Goal: Information Seeking & Learning: Learn about a topic

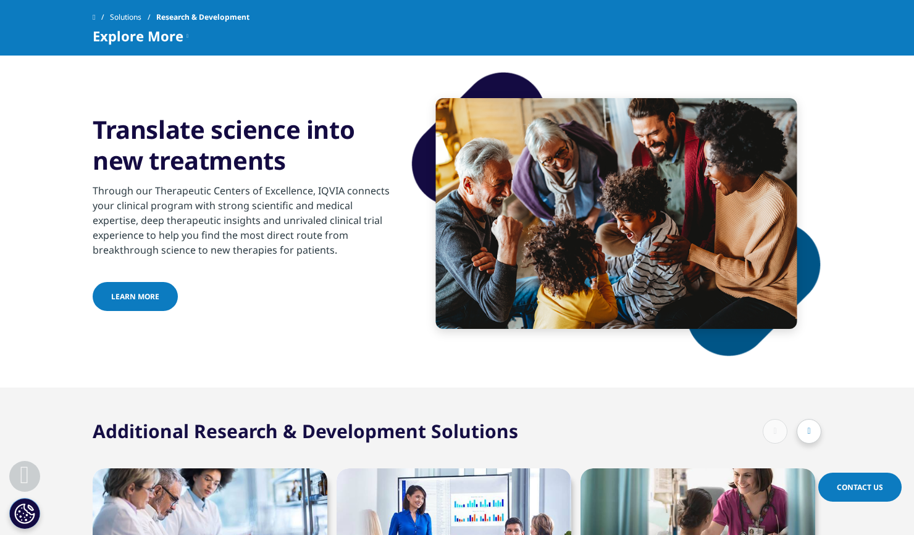
scroll to position [2934, 0]
click at [186, 35] on icon at bounding box center [187, 35] width 2 height 15
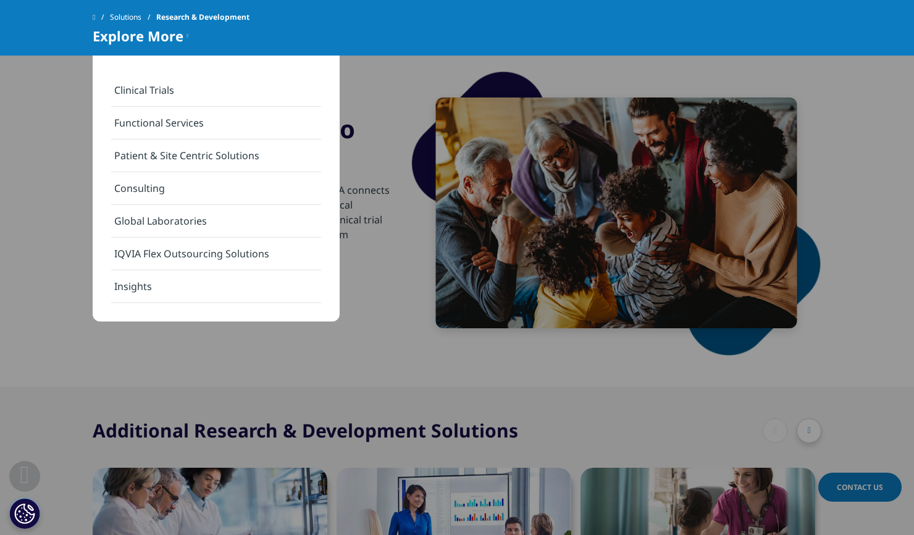
click at [56, 146] on section "Translate science into new treatments Through our Therapeutic Centers of Excell…" at bounding box center [457, 214] width 914 height 348
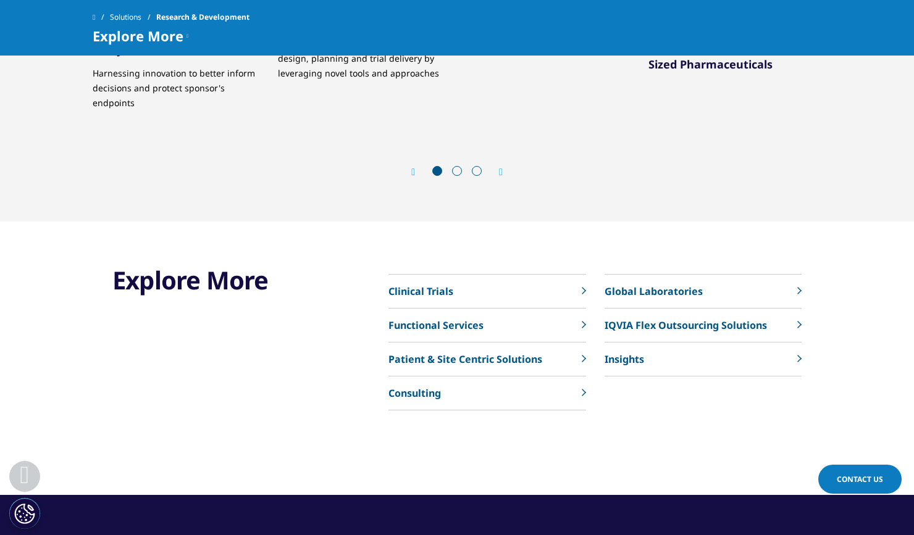
scroll to position [4256, 0]
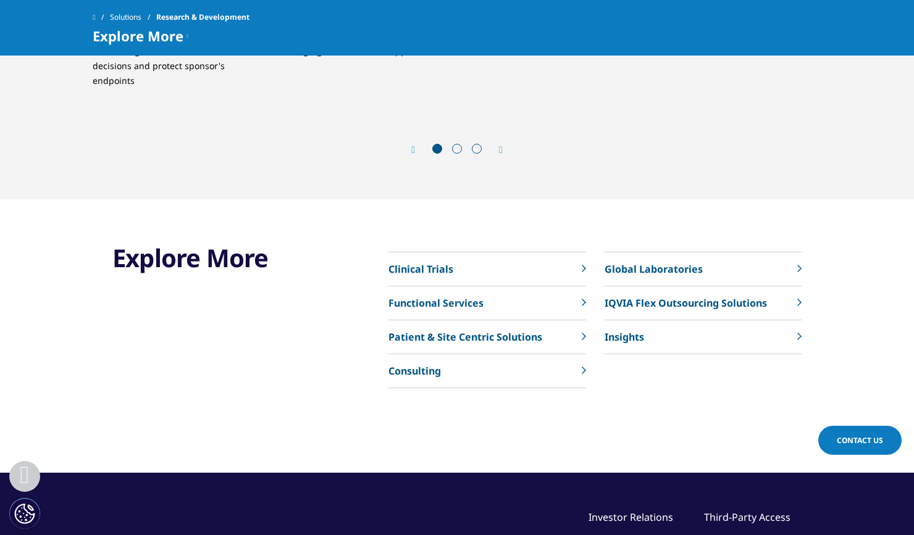
click at [152, 33] on span "Explore More" at bounding box center [138, 35] width 91 height 15
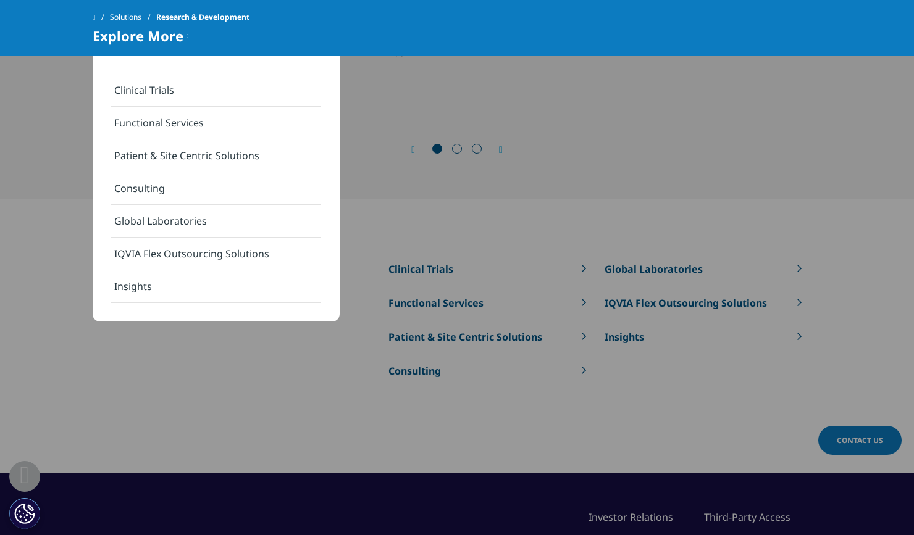
click at [138, 87] on link "Clinical Trials" at bounding box center [216, 90] width 210 height 33
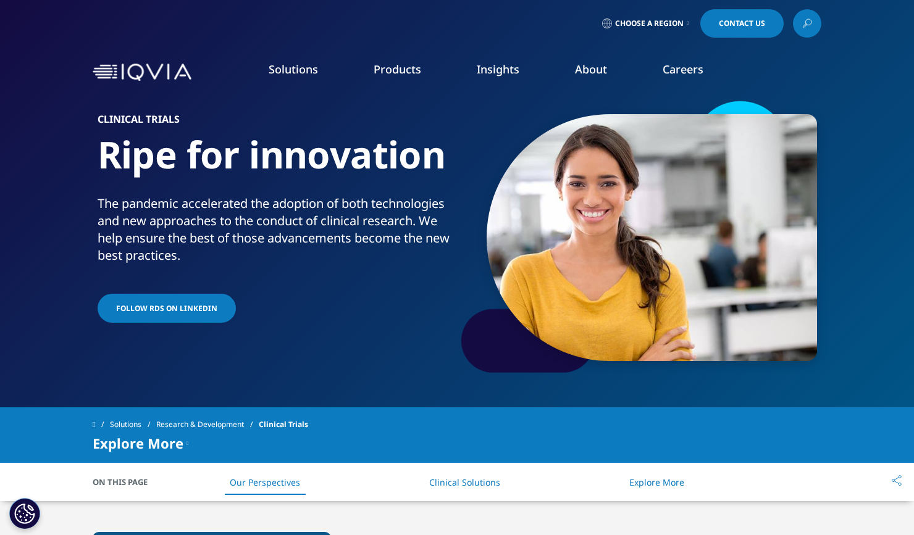
click at [83, 224] on link "Real World Evidence" at bounding box center [74, 223] width 86 height 12
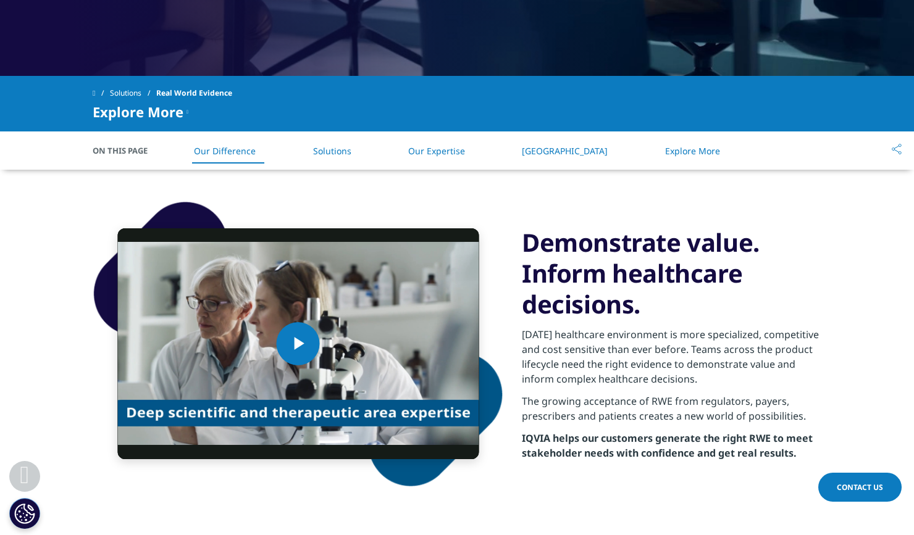
scroll to position [482, 0]
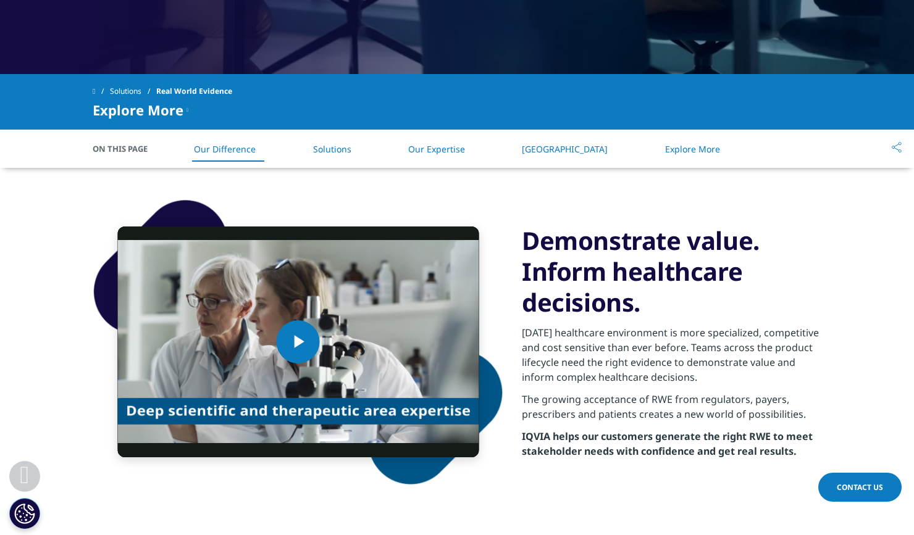
click at [183, 115] on div "Explore More" at bounding box center [141, 109] width 96 height 15
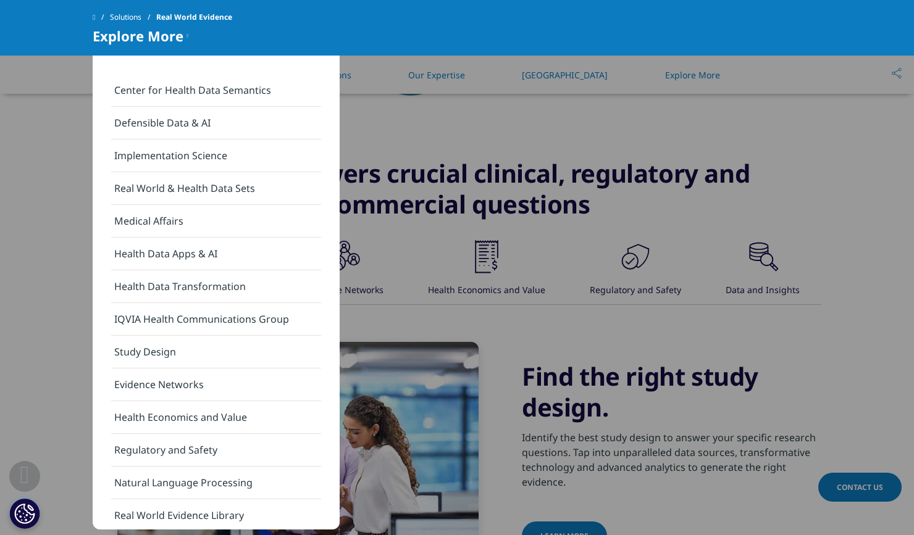
scroll to position [12, 0]
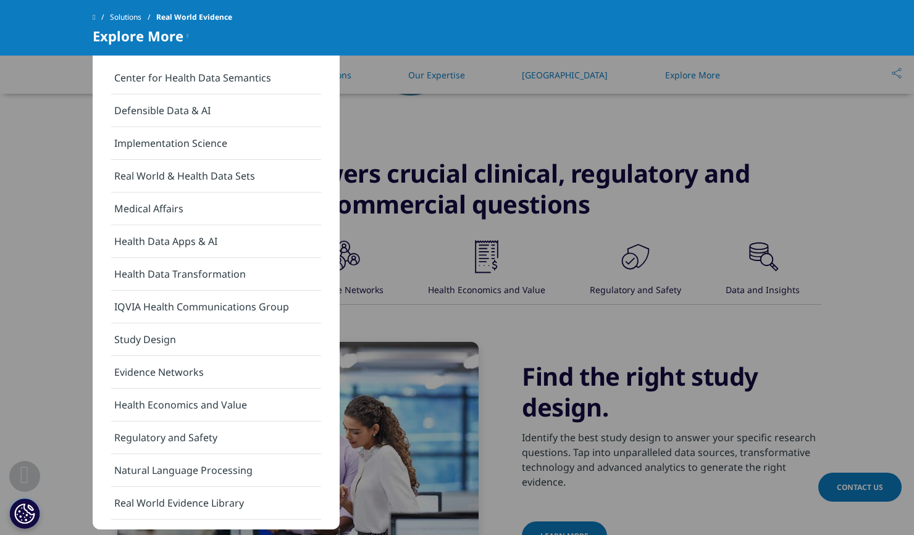
click at [62, 254] on div "RWE that answers crucial clinical, regulatory and commercial questions .st0{fil…" at bounding box center [457, 365] width 914 height 477
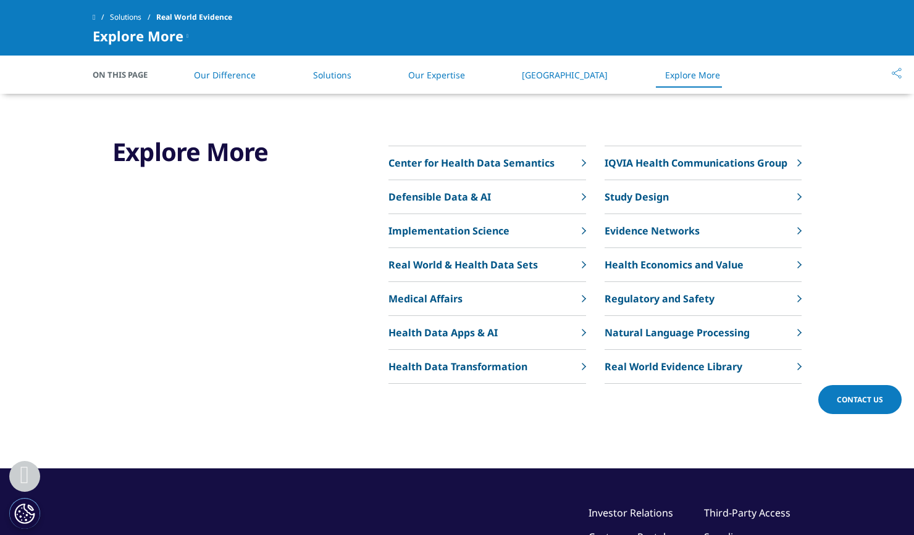
scroll to position [2991, 0]
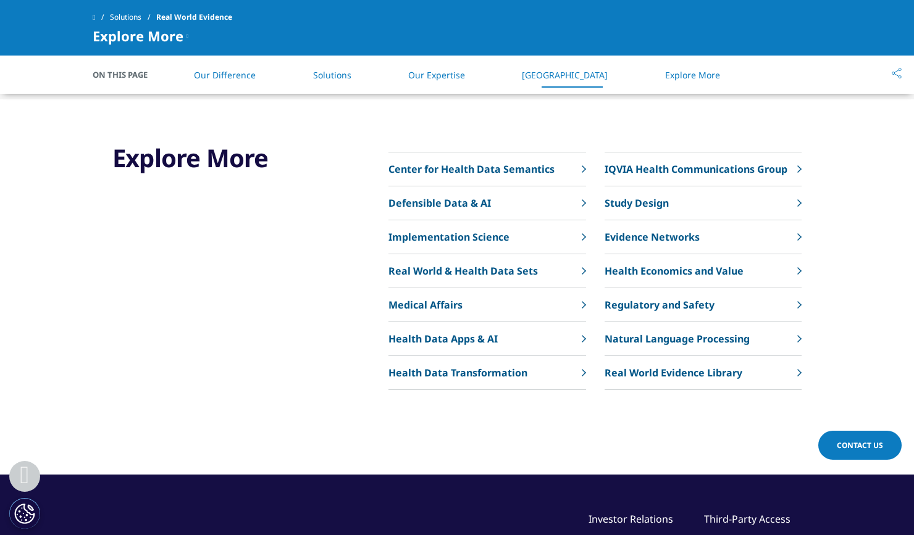
click at [178, 35] on span "Explore More" at bounding box center [138, 35] width 91 height 15
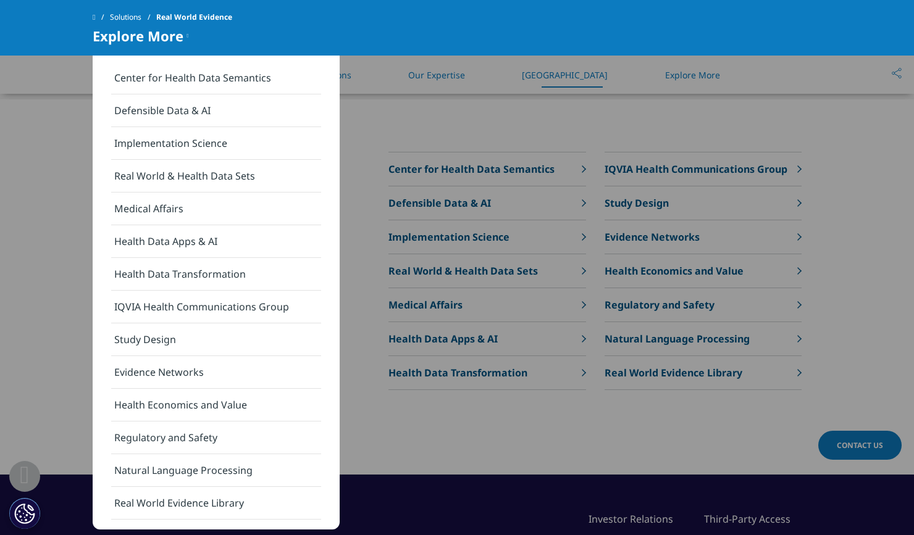
click at [56, 198] on section "Explore More Center for Health Data Semantics Defensible Data & AI" at bounding box center [457, 286] width 914 height 375
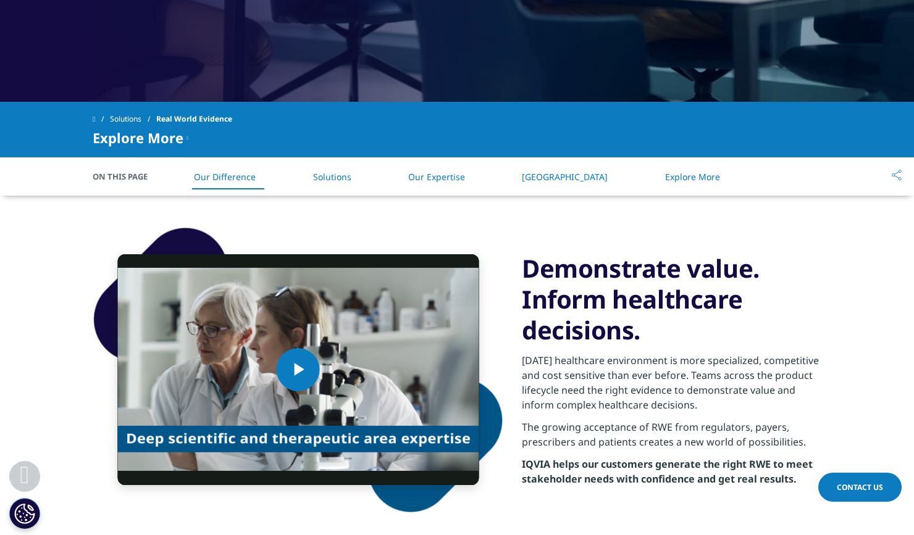
scroll to position [454, 0]
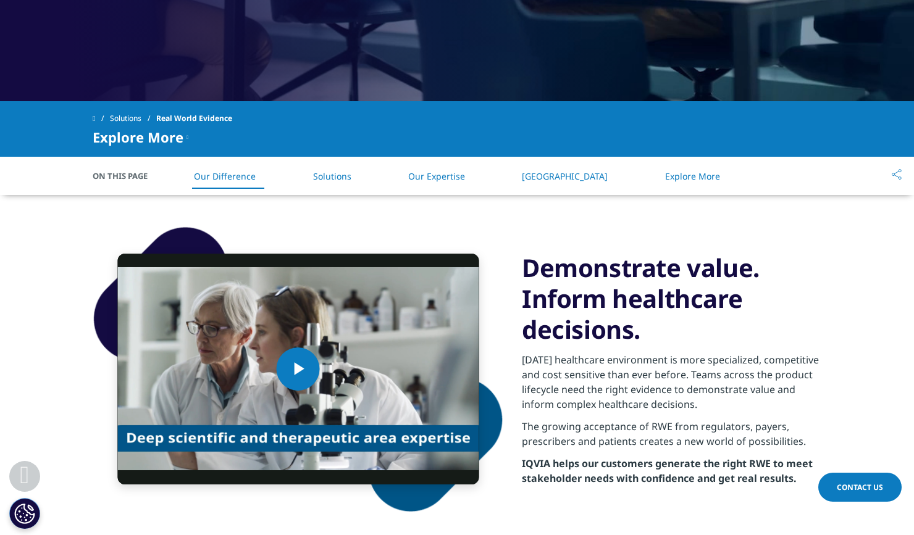
click at [182, 136] on div "Explore More" at bounding box center [141, 137] width 96 height 15
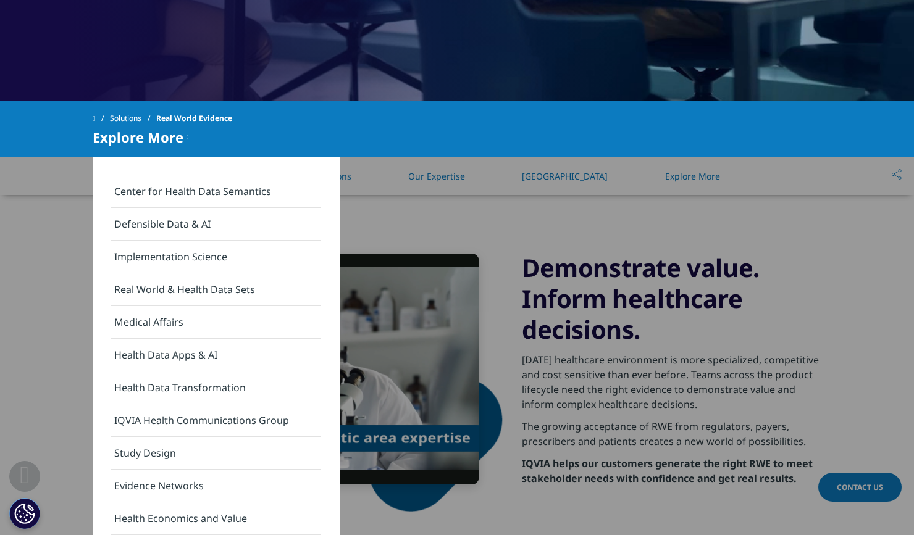
click at [182, 136] on div "Explore More" at bounding box center [141, 137] width 96 height 15
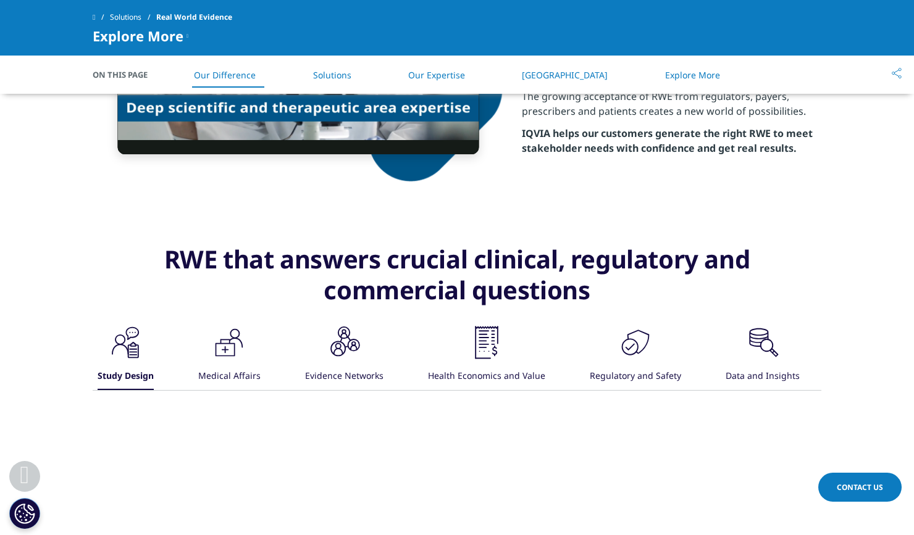
scroll to position [693, 0]
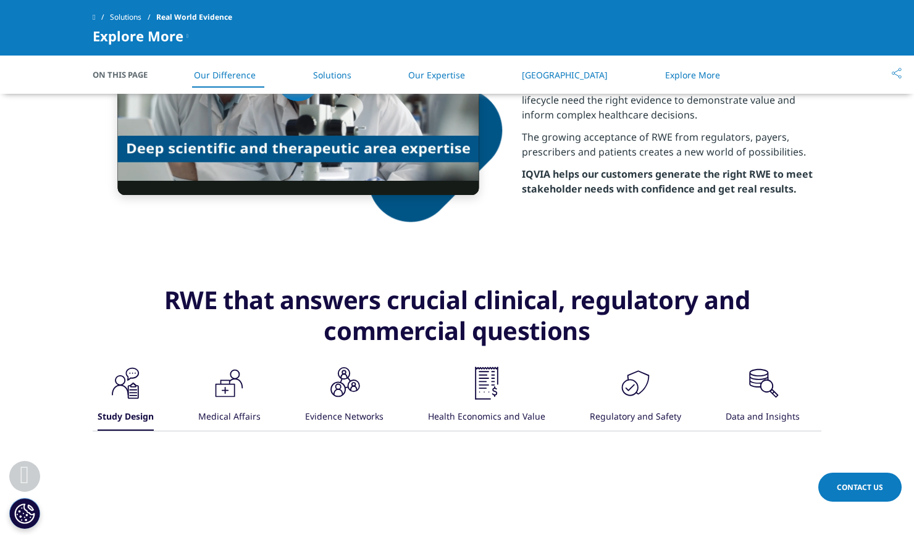
click at [346, 75] on link "Solutions" at bounding box center [332, 75] width 38 height 12
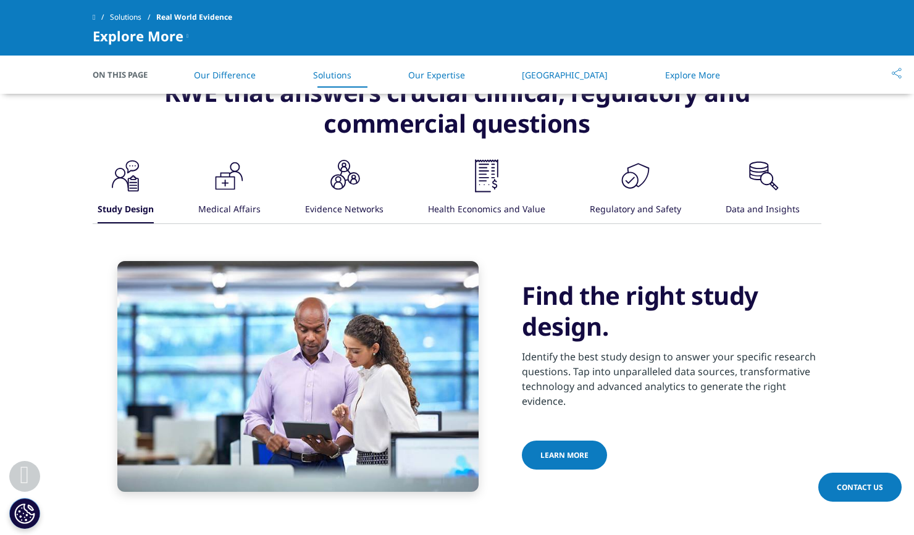
scroll to position [865, 0]
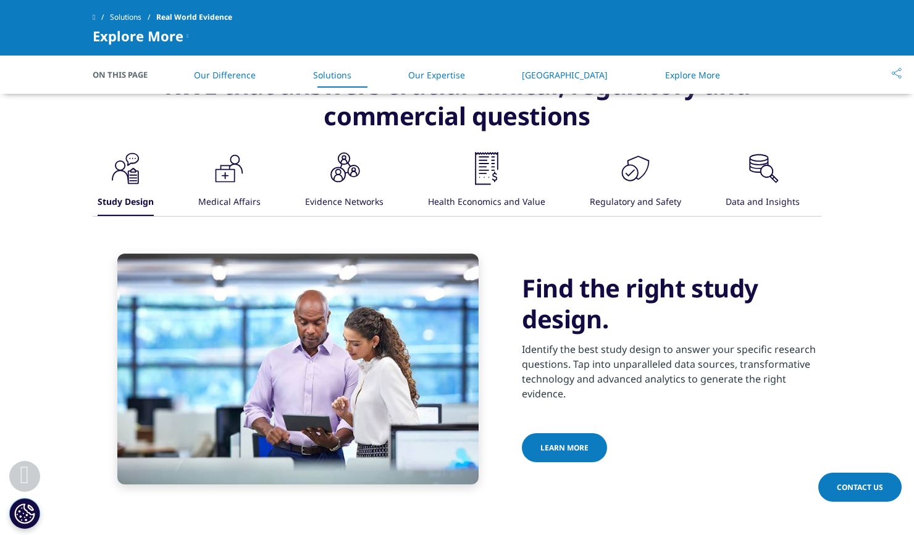
click at [441, 70] on link "Our Expertise" at bounding box center [436, 75] width 57 height 12
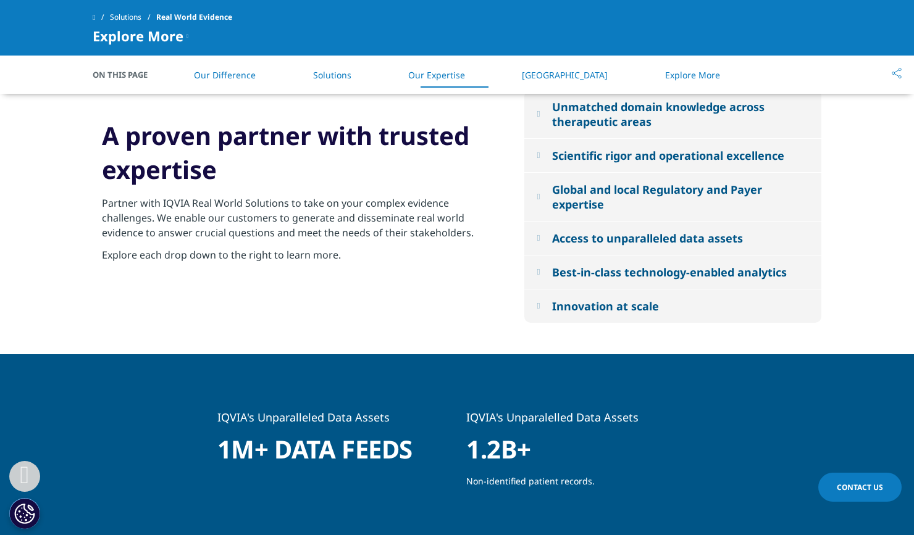
scroll to position [1342, 0]
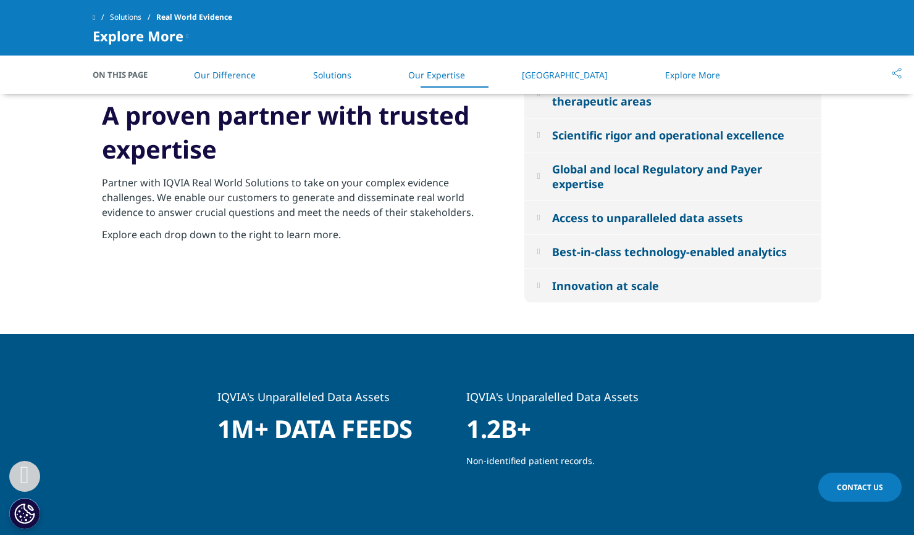
click at [574, 75] on link "RWE Library" at bounding box center [565, 75] width 86 height 12
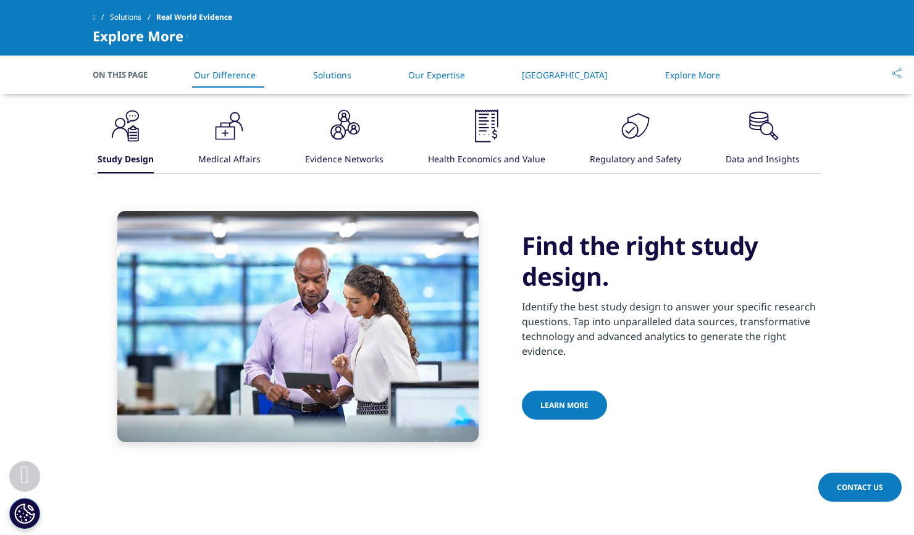
scroll to position [804, 0]
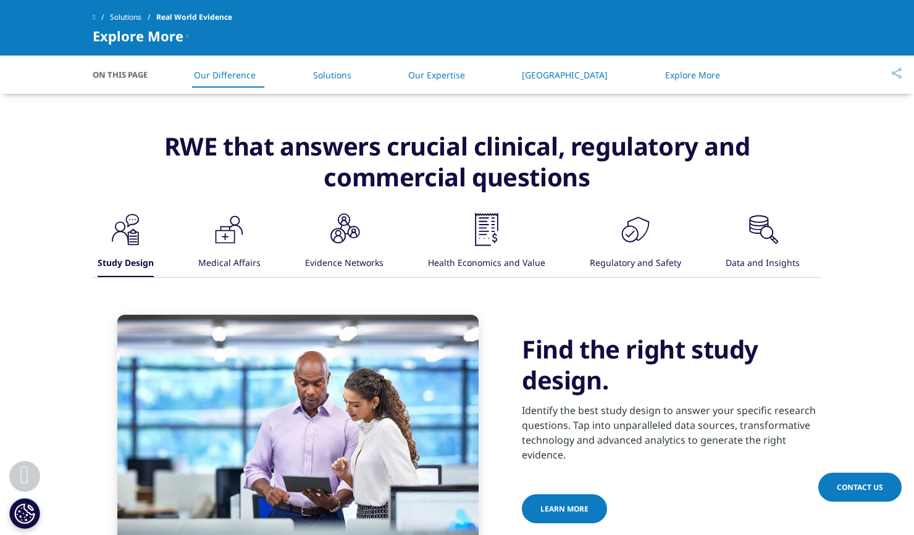
click at [897, 73] on icon at bounding box center [897, 73] width 10 height 11
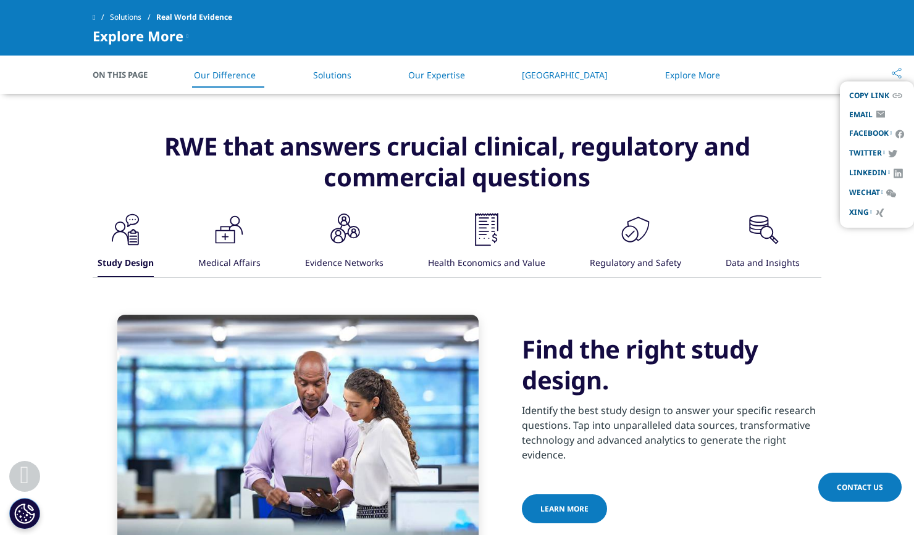
click at [170, 191] on h3 "RWE that answers crucial clinical, regulatory and commercial questions" at bounding box center [457, 171] width 729 height 80
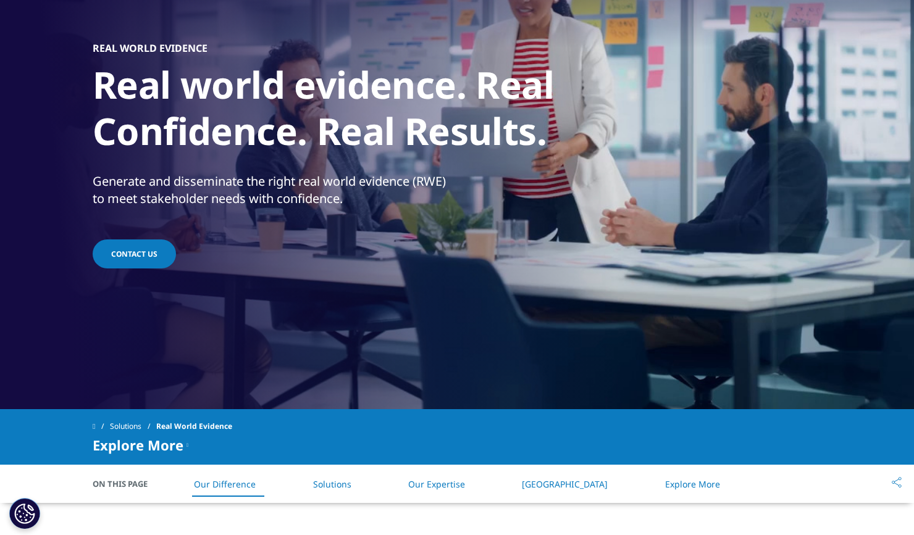
scroll to position [0, 0]
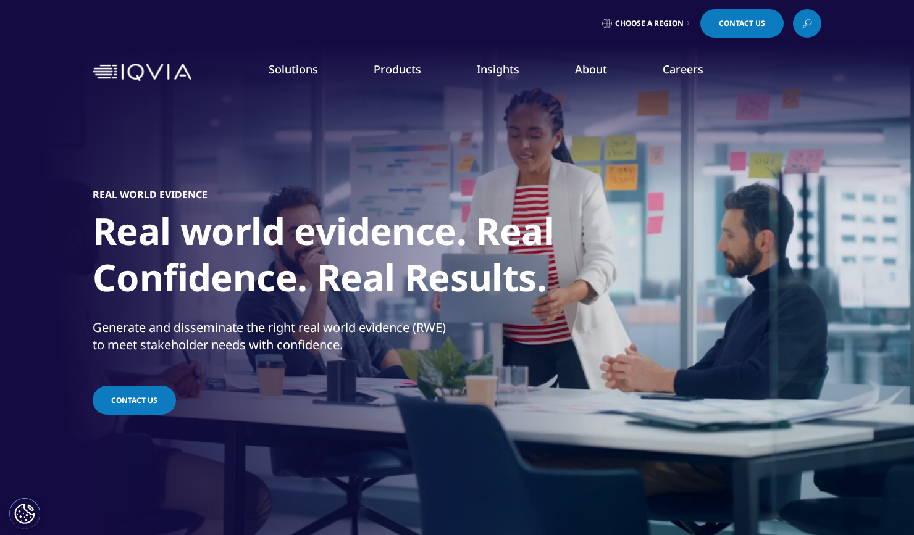
click at [114, 196] on link "Research & Development" at bounding box center [84, 199] width 107 height 12
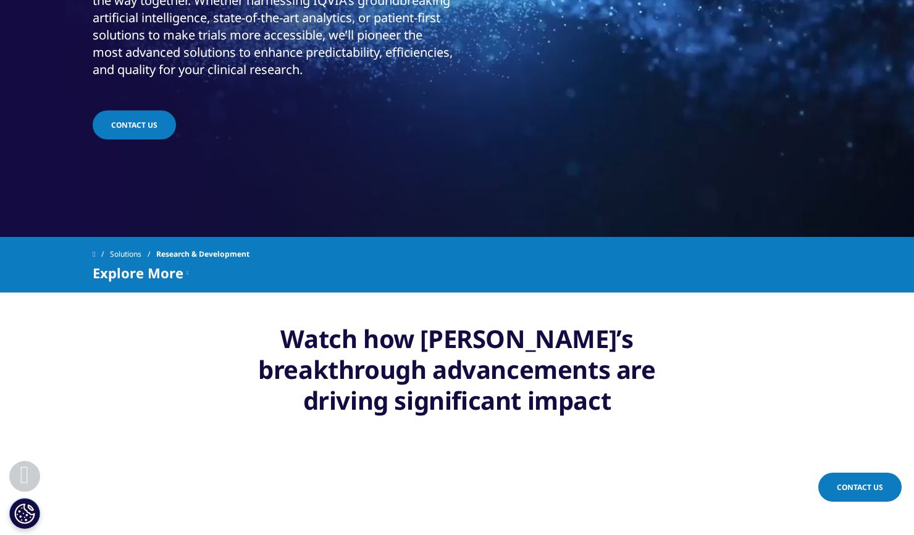
scroll to position [323, 0]
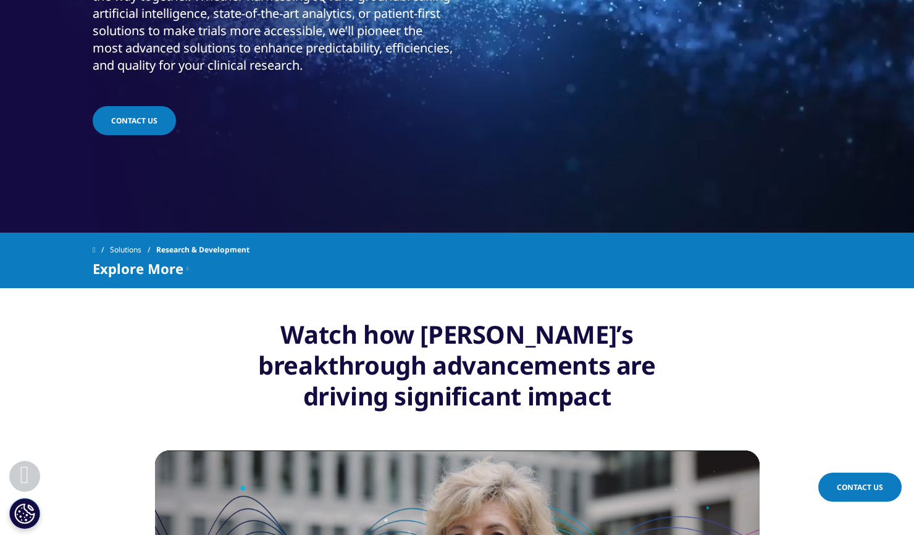
click at [148, 272] on span "Explore More" at bounding box center [138, 268] width 91 height 15
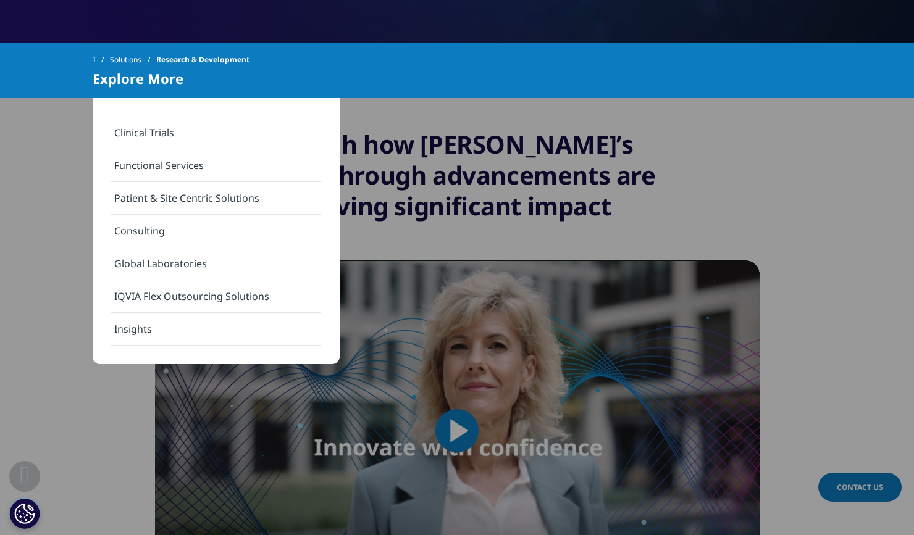
scroll to position [514, 0]
click at [56, 295] on section "Video Player is loading. Play Video Play Skip Backward Skip Forward Mute Curren…" at bounding box center [457, 458] width 914 height 396
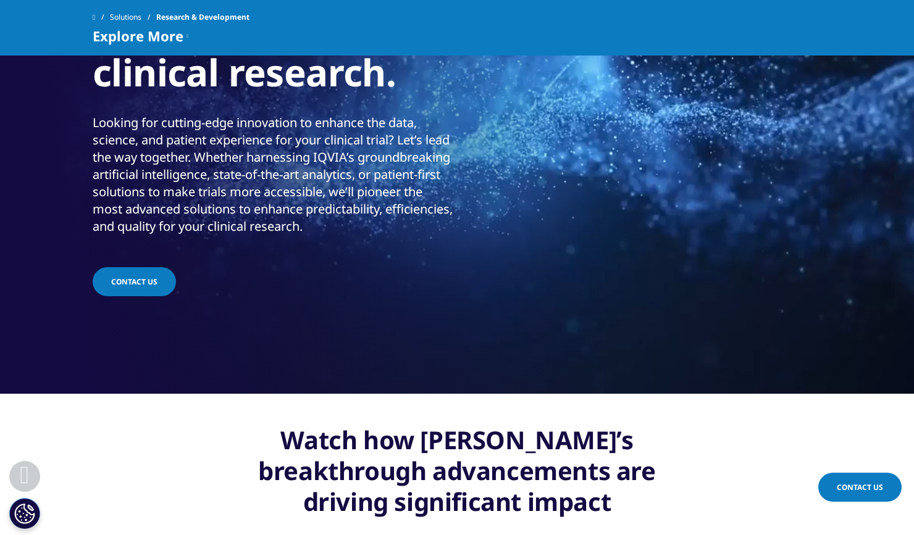
scroll to position [0, 0]
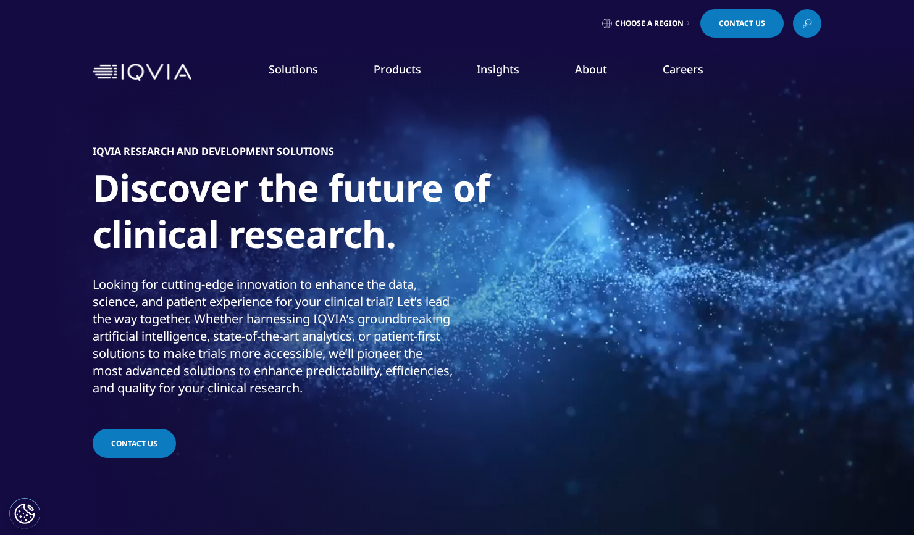
click at [804, 27] on icon at bounding box center [807, 23] width 10 height 16
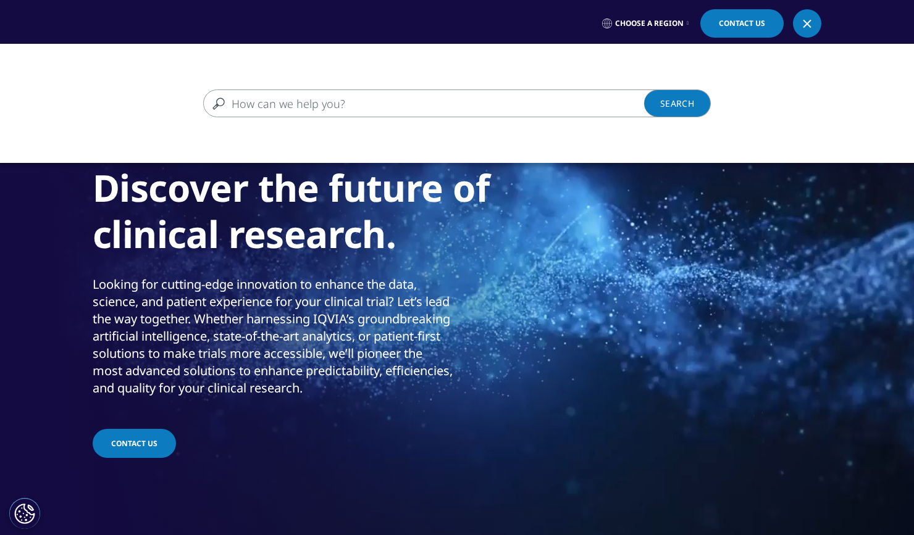
click at [551, 107] on input "Search" at bounding box center [439, 104] width 472 height 28
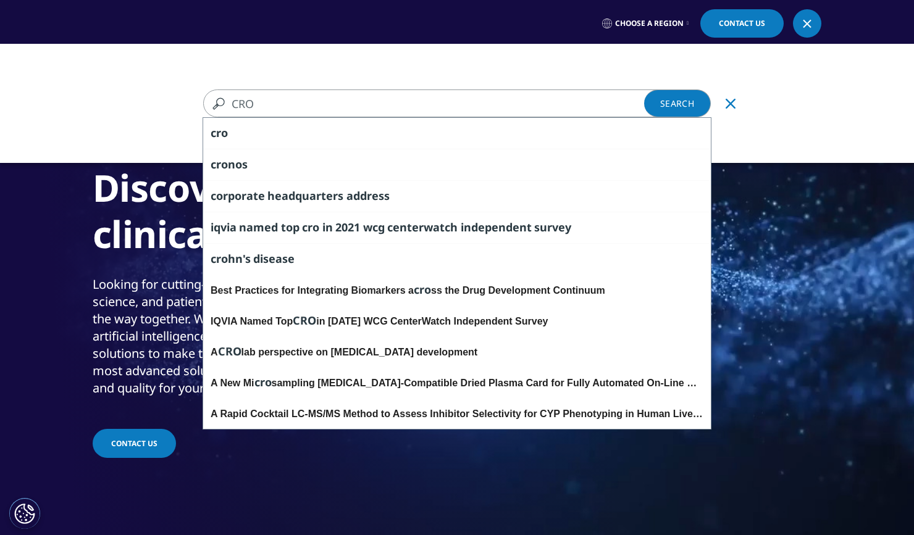
type input "CRO"
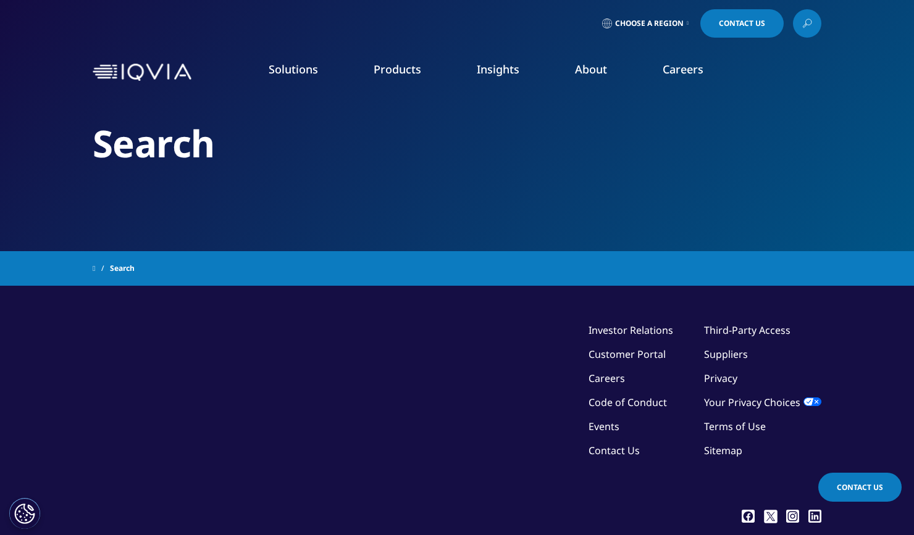
type input "CRO"
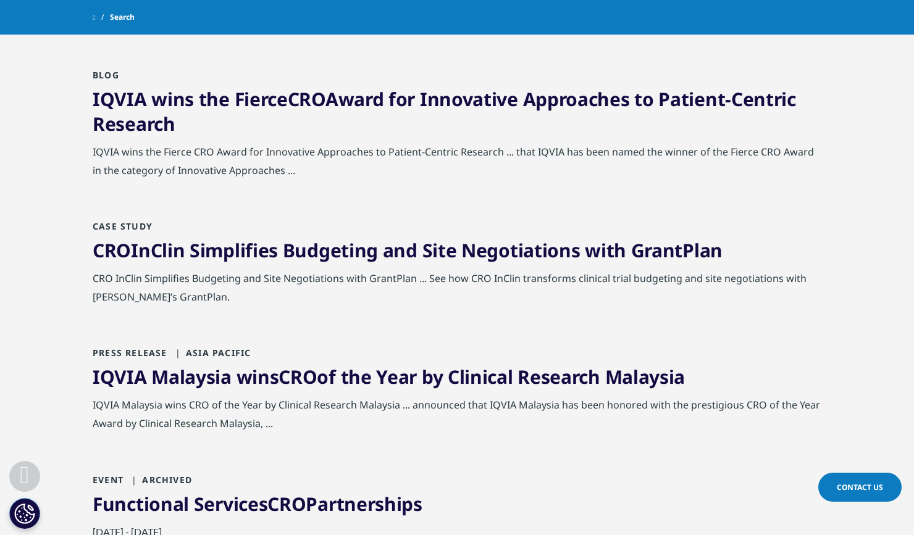
scroll to position [276, 0]
click at [325, 105] on span "CRO" at bounding box center [307, 98] width 38 height 25
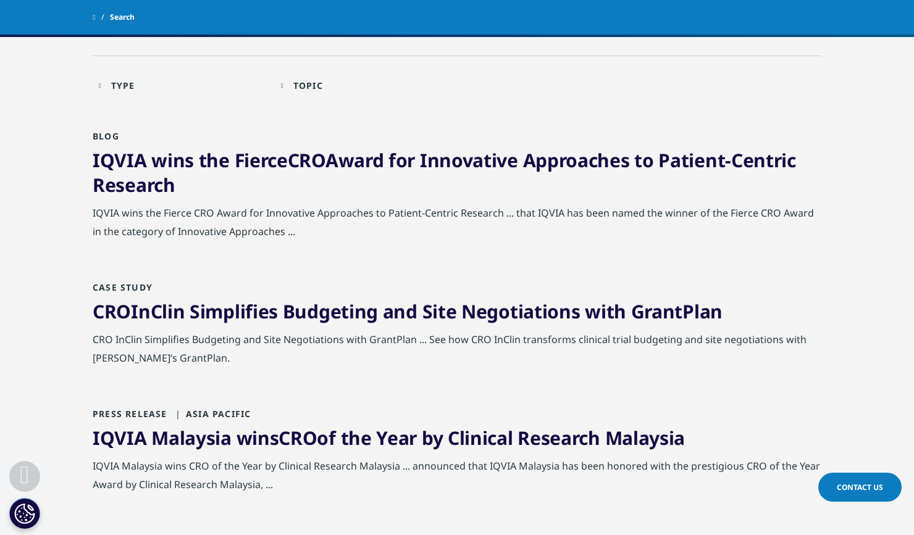
scroll to position [205, 0]
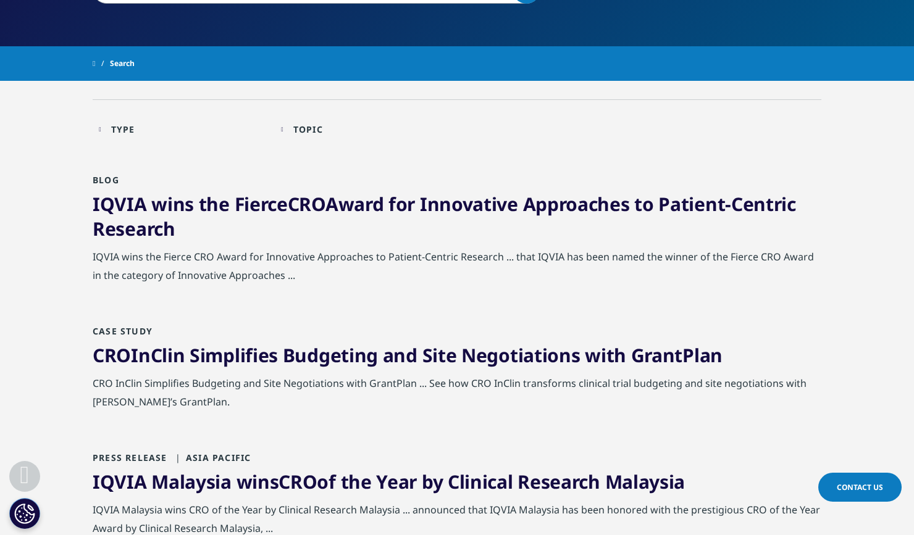
click at [242, 359] on link "CRO InClin Simplifies Budgeting and Site Negotiations with GrantPlan" at bounding box center [408, 355] width 630 height 25
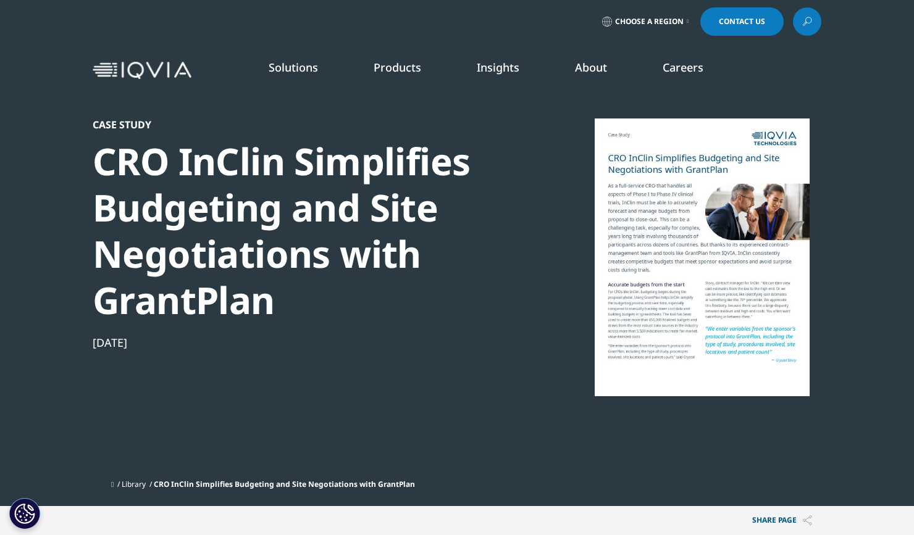
scroll to position [9, 0]
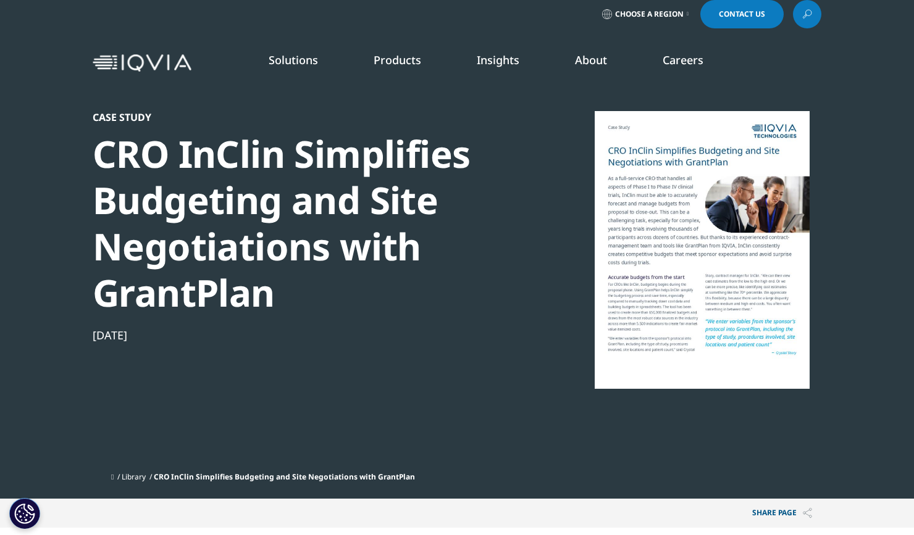
click at [135, 122] on span "quick find a capability" at bounding box center [99, 124] width 97 height 10
click at [95, 191] on link "Research & Development" at bounding box center [84, 190] width 107 height 12
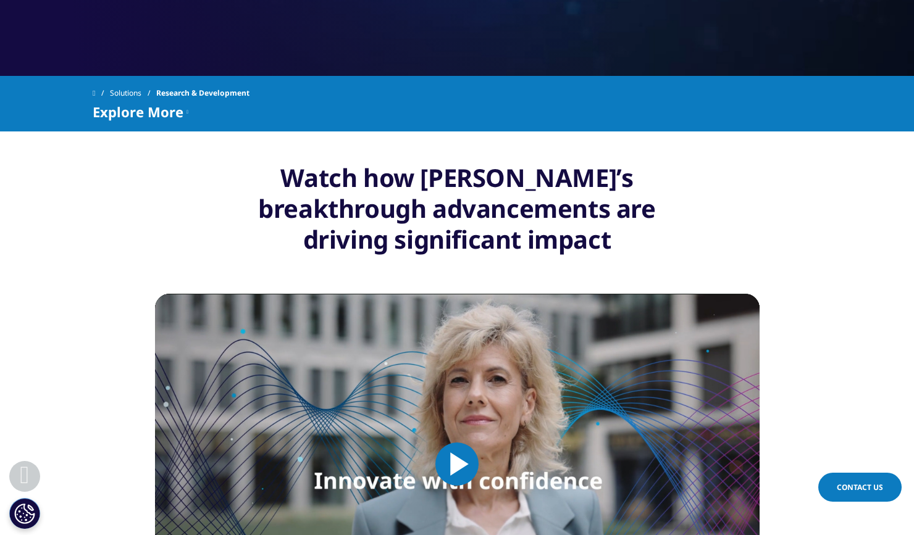
scroll to position [480, 0]
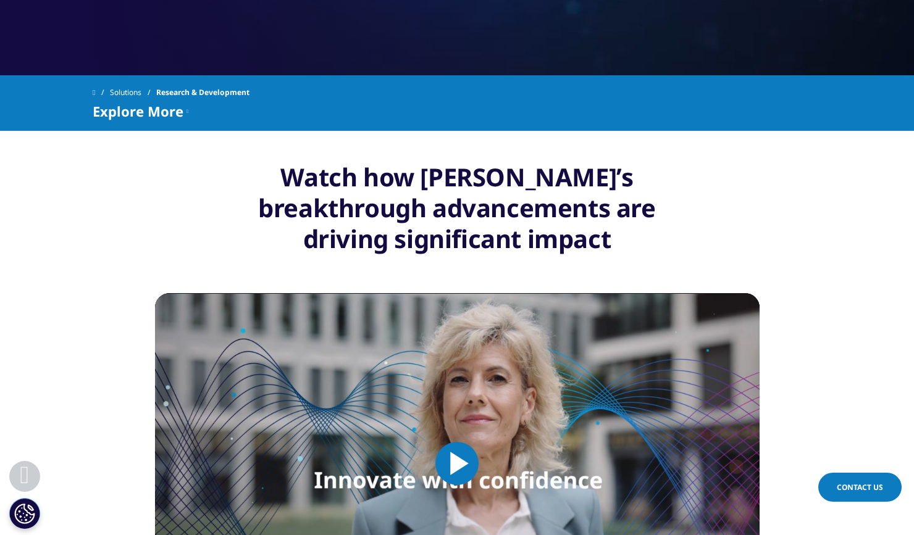
click at [173, 115] on span "Explore More" at bounding box center [138, 111] width 91 height 15
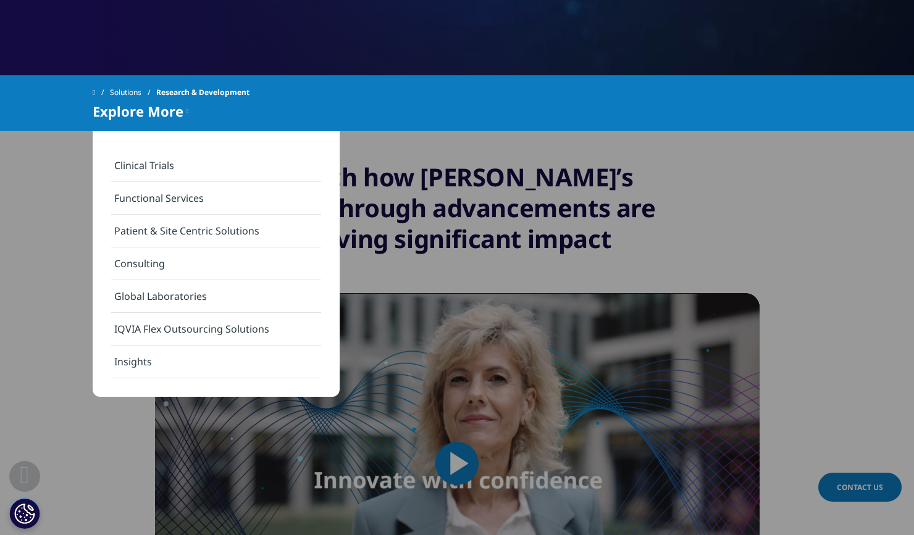
click at [150, 169] on link "Clinical Trials" at bounding box center [216, 165] width 210 height 33
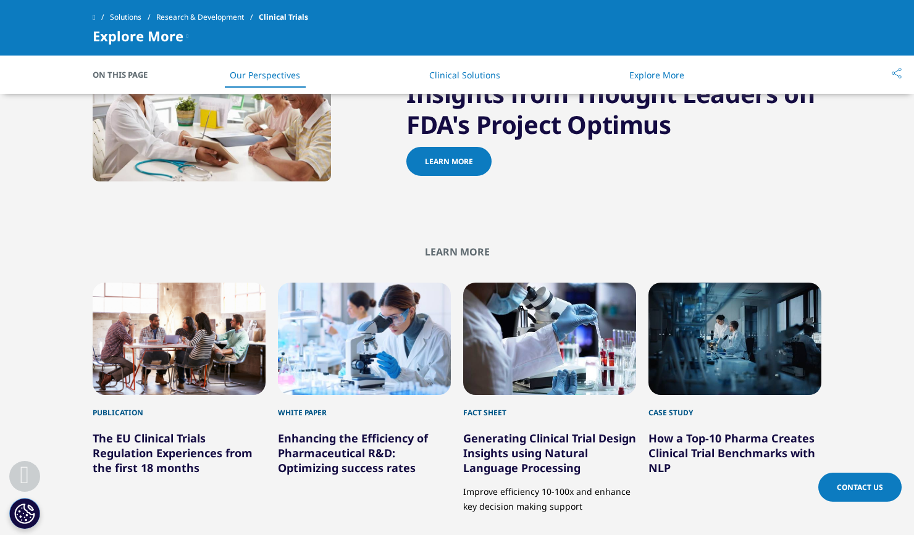
scroll to position [2116, 0]
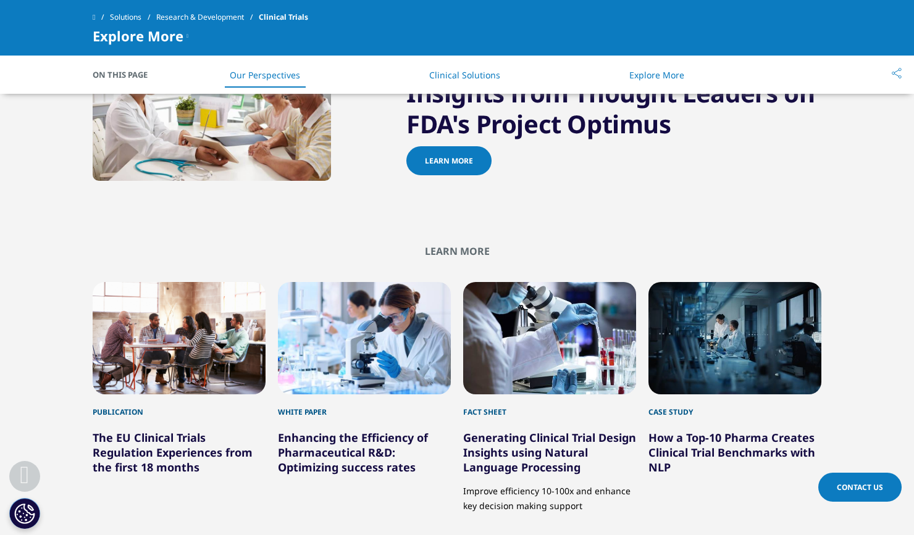
click at [186, 36] on icon at bounding box center [187, 35] width 2 height 15
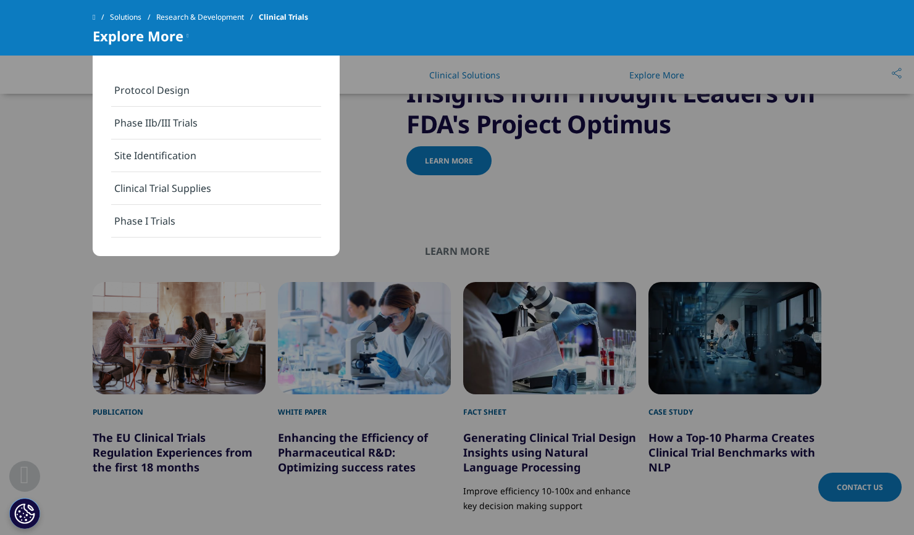
click at [40, 236] on section "Learn More Publication The EU Clinical Trials Regulation Experiences from the f…" at bounding box center [457, 425] width 914 height 422
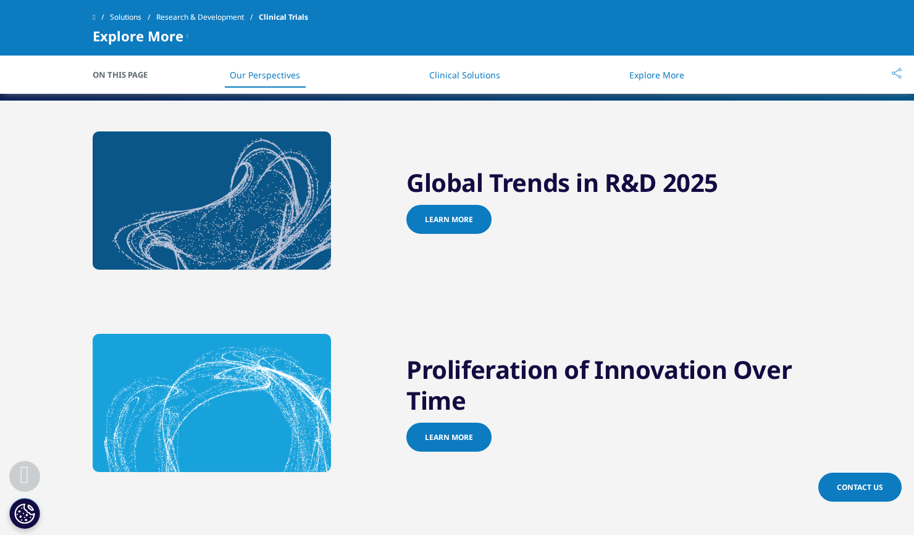
scroll to position [0, 0]
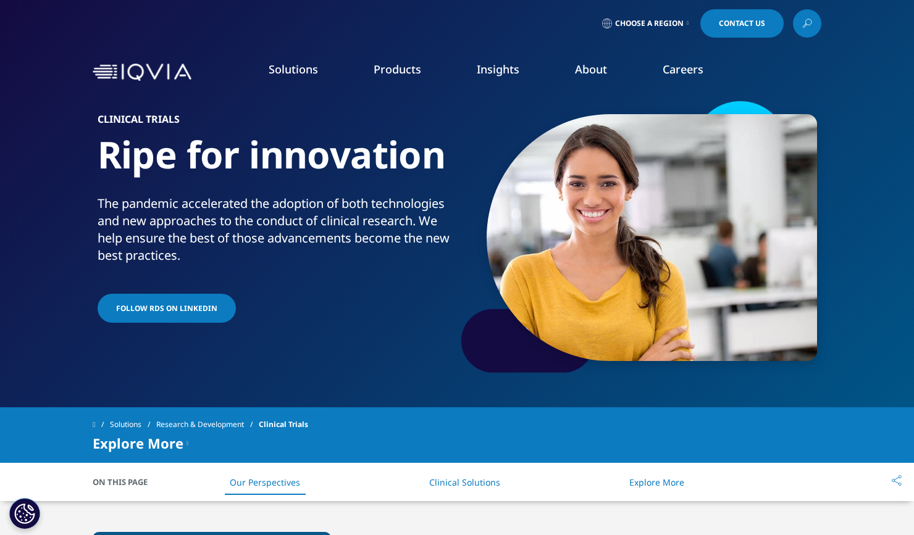
click at [735, 29] on link "Contact Us" at bounding box center [741, 23] width 83 height 28
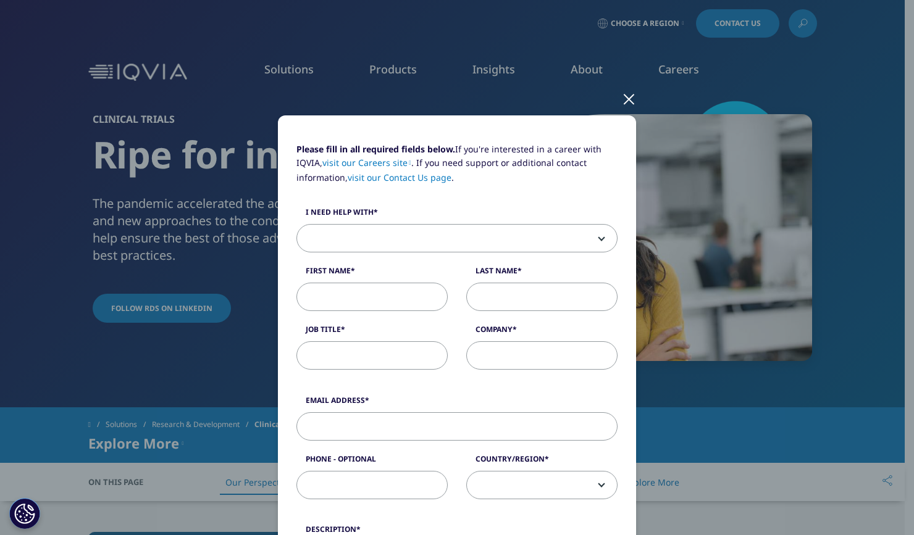
click at [627, 94] on div at bounding box center [629, 98] width 14 height 34
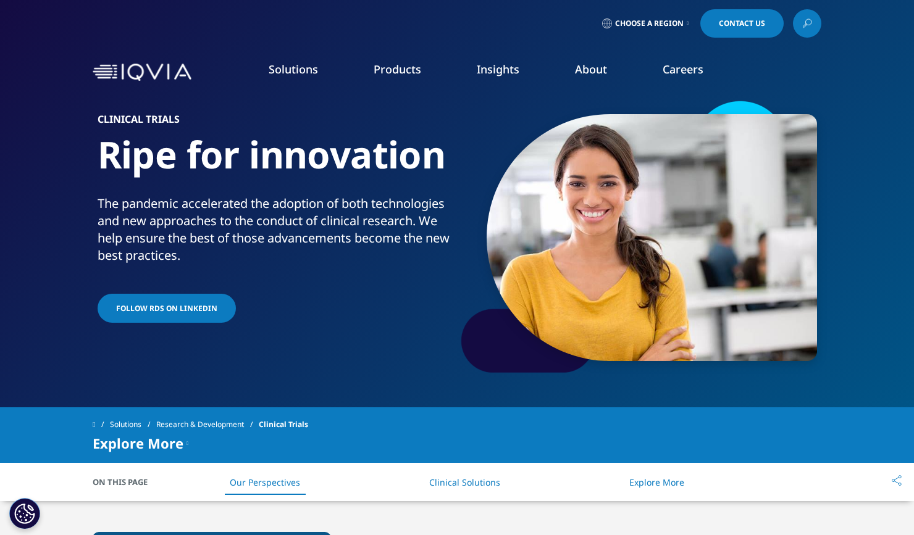
click at [809, 23] on icon at bounding box center [807, 23] width 10 height 16
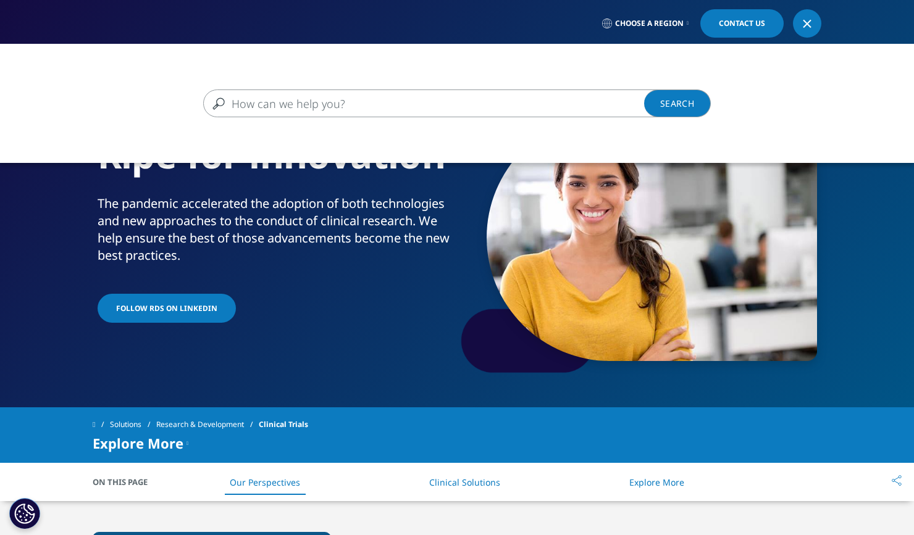
click at [809, 23] on div at bounding box center [807, 24] width 10 height 10
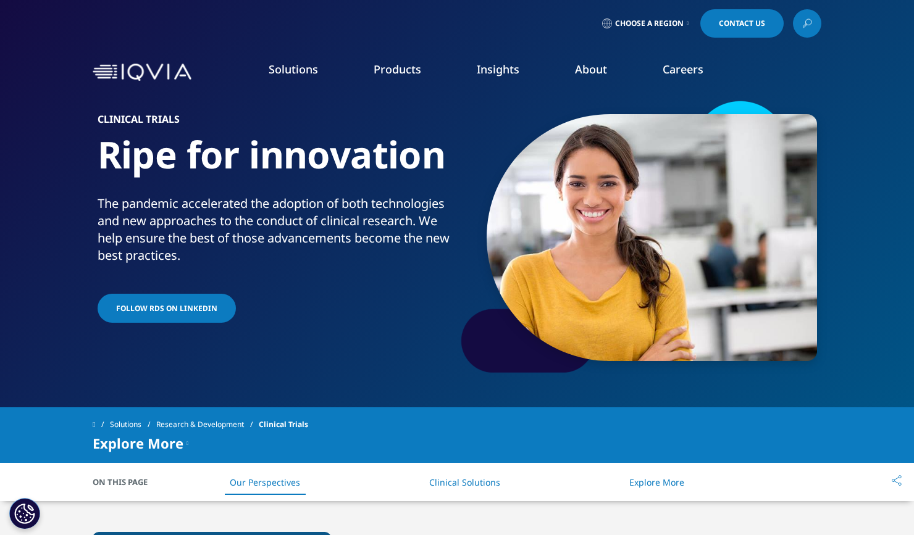
click at [666, 23] on span "Choose a Region" at bounding box center [649, 24] width 69 height 10
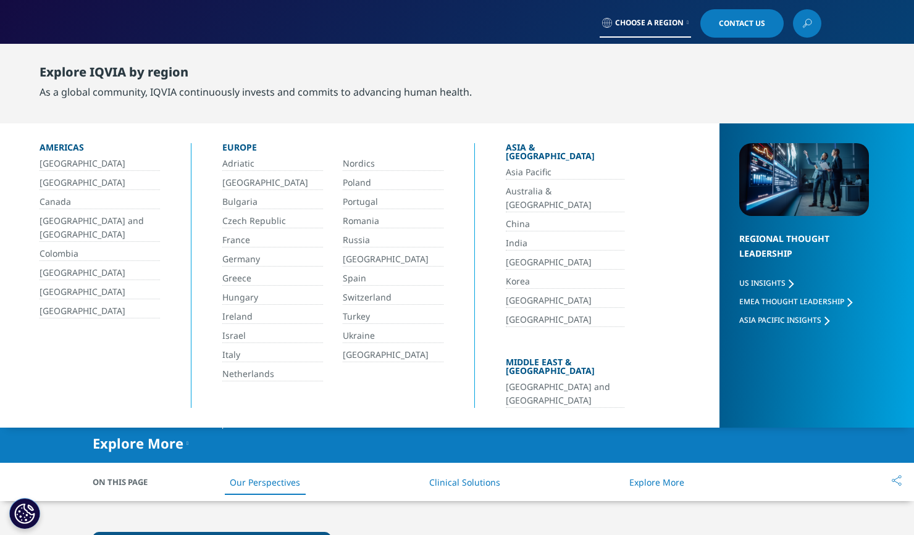
click at [520, 256] on link "[GEOGRAPHIC_DATA]" at bounding box center [565, 263] width 119 height 14
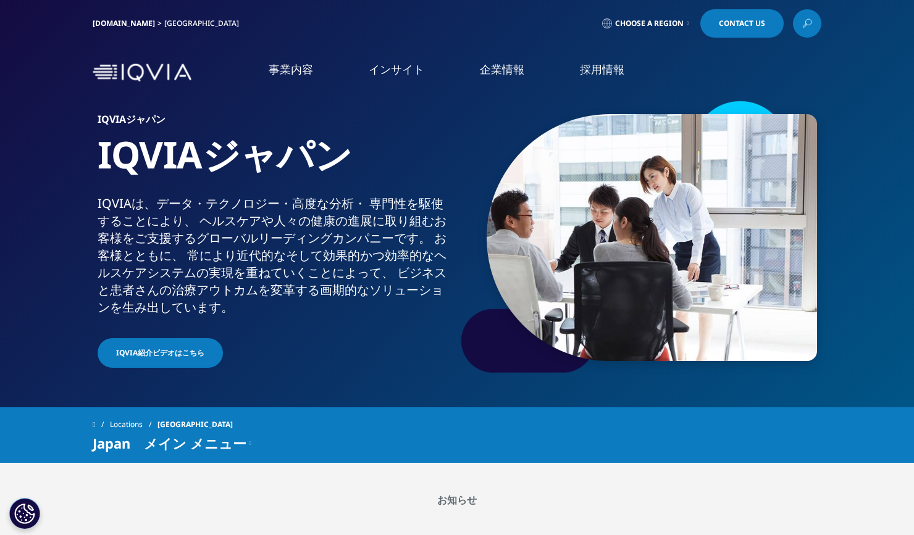
click at [116, 19] on link "IQVIA.COM" at bounding box center [124, 23] width 62 height 10
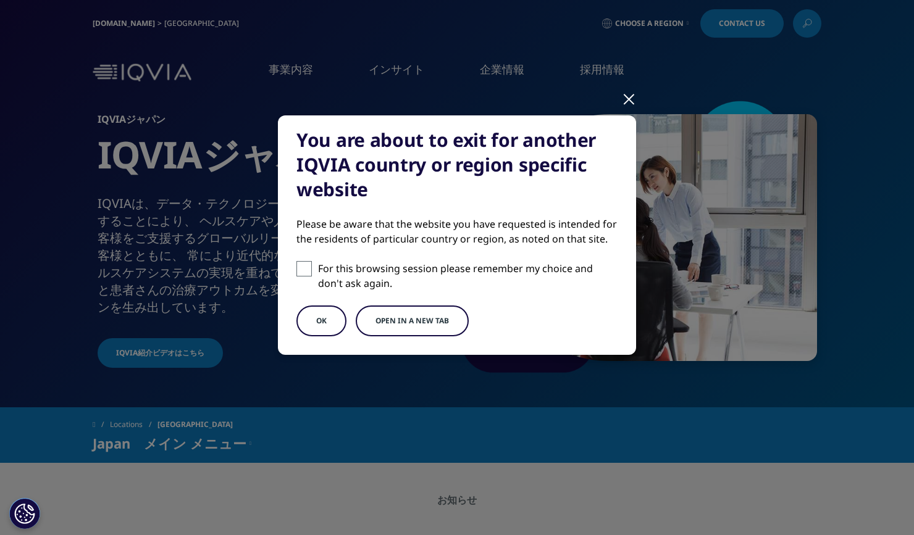
click at [628, 101] on div at bounding box center [629, 98] width 14 height 34
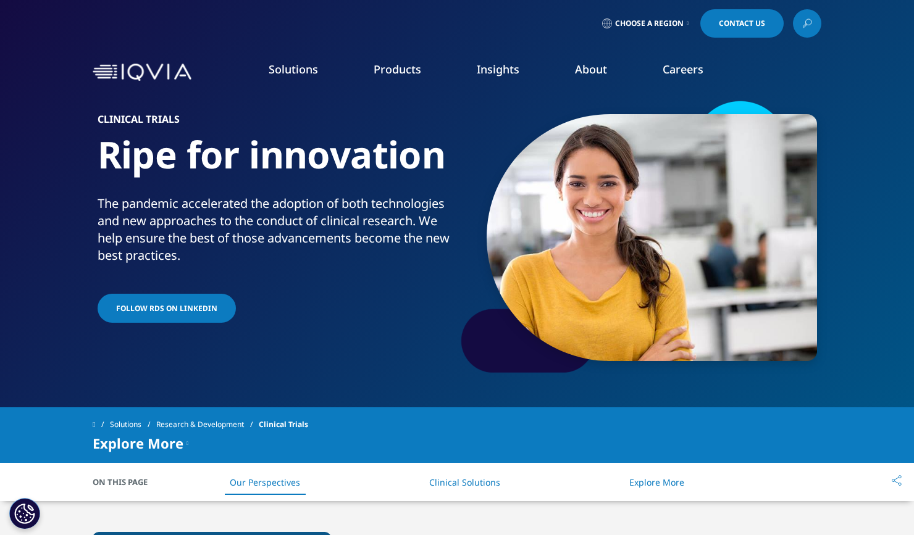
click at [117, 72] on img at bounding box center [142, 73] width 99 height 18
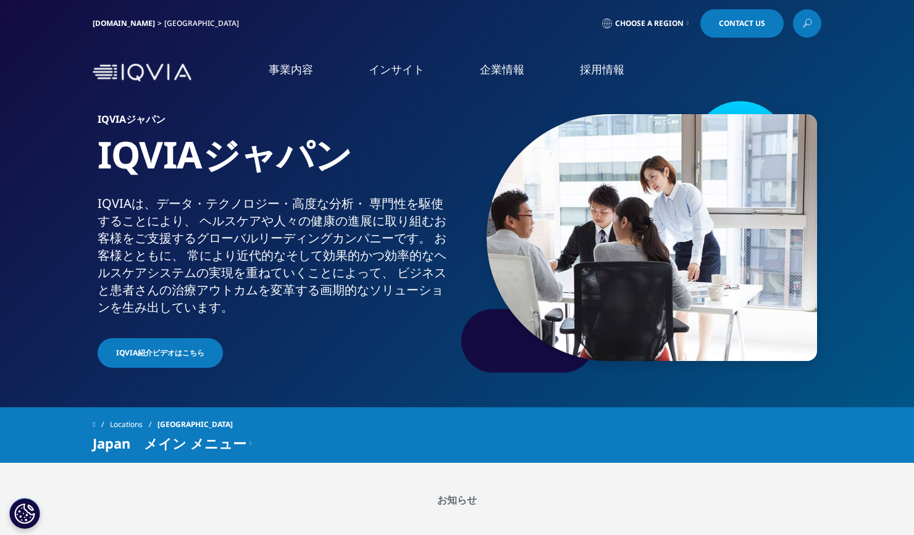
click at [171, 73] on img at bounding box center [142, 73] width 99 height 18
click at [154, 355] on span "IQVIA紹介ビデオはこちら" at bounding box center [160, 353] width 88 height 11
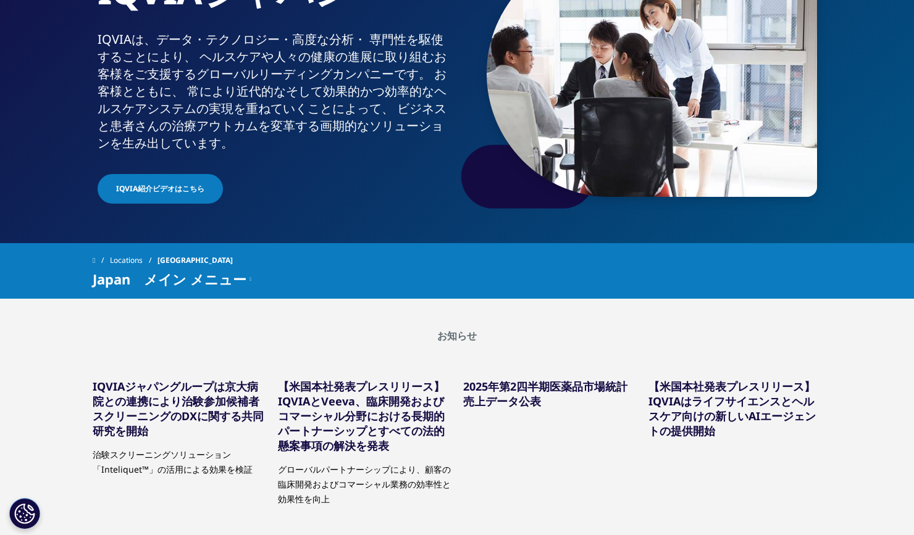
scroll to position [183, 0]
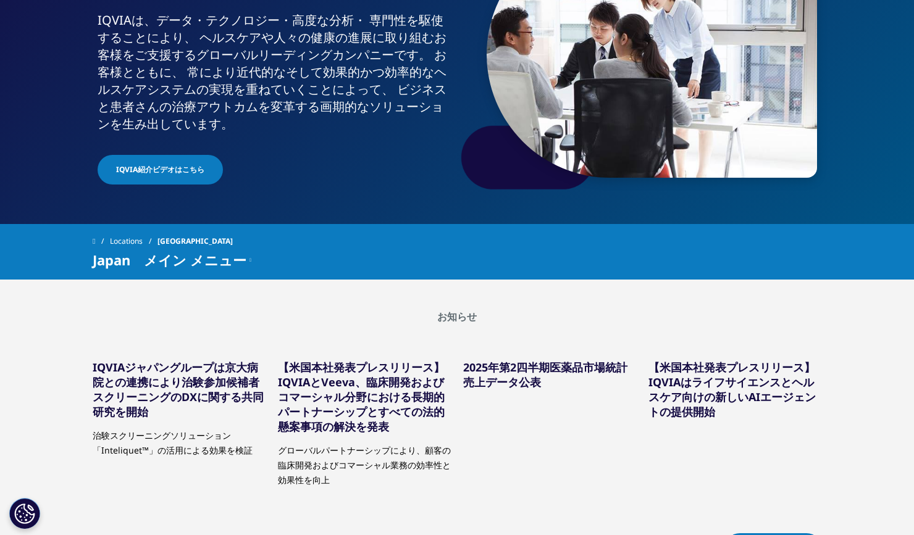
click at [251, 260] on icon at bounding box center [250, 260] width 2 height 15
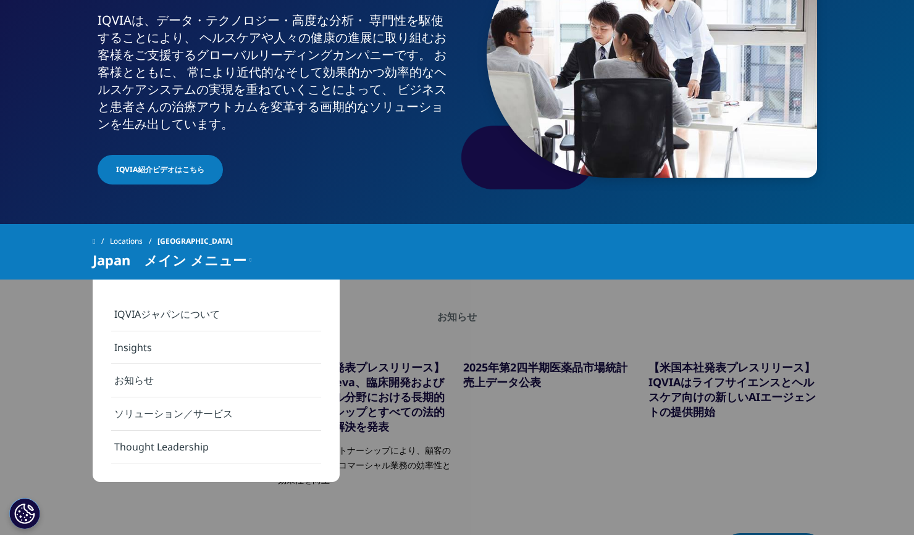
click at [207, 313] on link "IQVIAジャパンについて" at bounding box center [216, 314] width 210 height 33
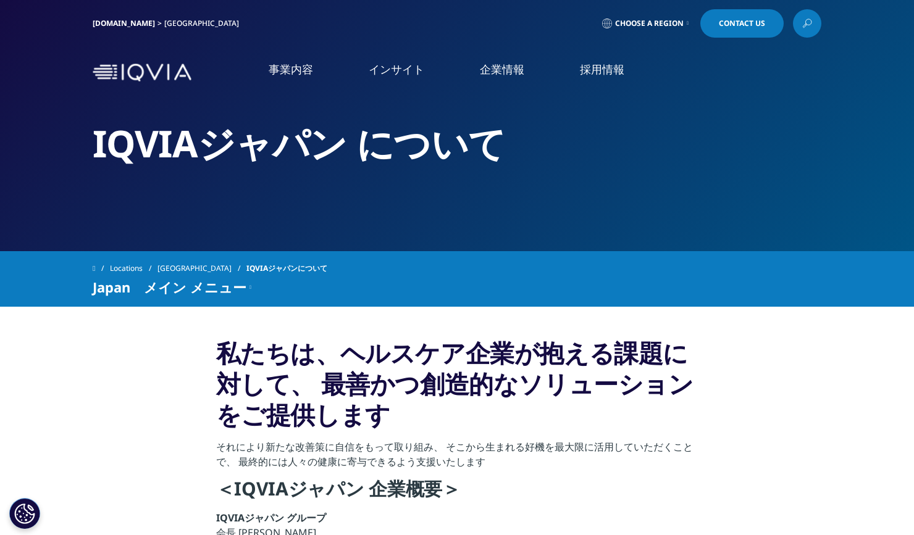
click at [249, 285] on icon at bounding box center [250, 287] width 2 height 15
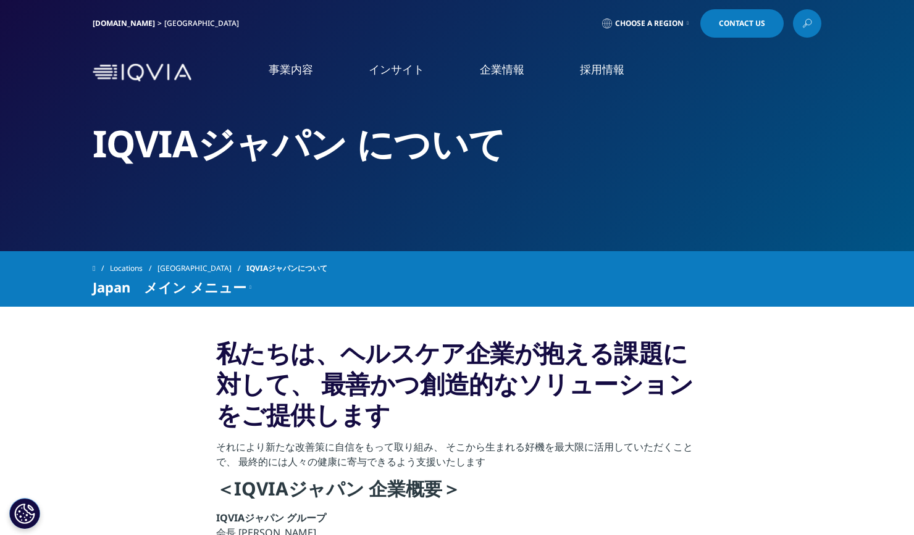
click at [388, 343] on link "概要" at bounding box center [360, 348] width 187 height 33
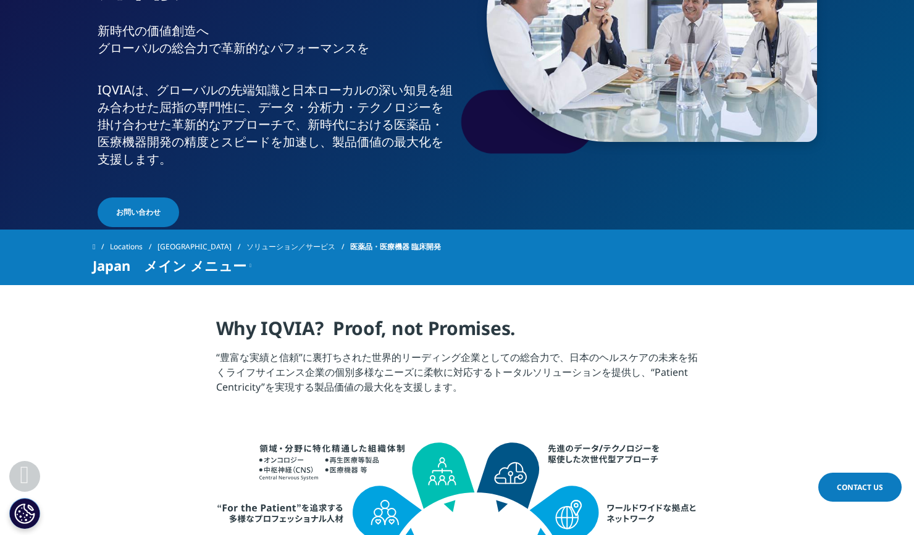
scroll to position [217, 0]
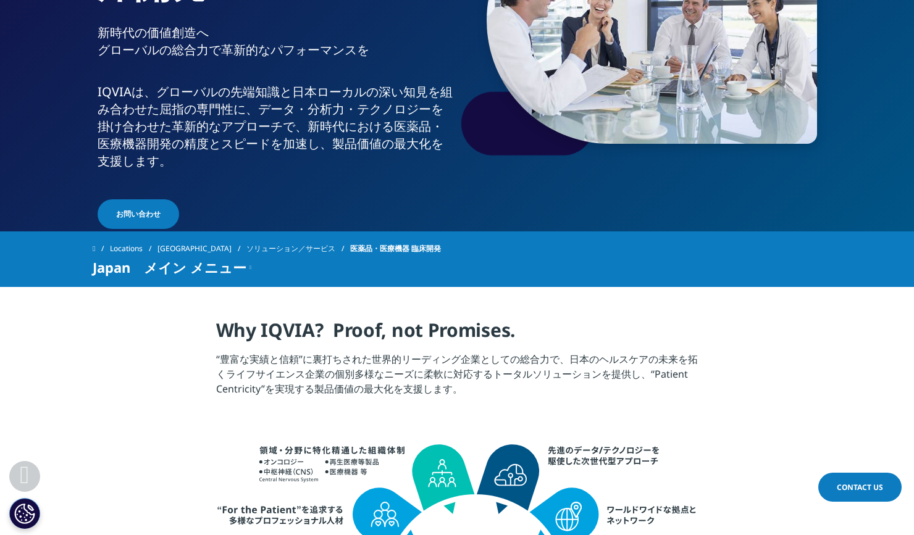
click at [244, 267] on div "Japan　メイン メニュー" at bounding box center [172, 267] width 159 height 15
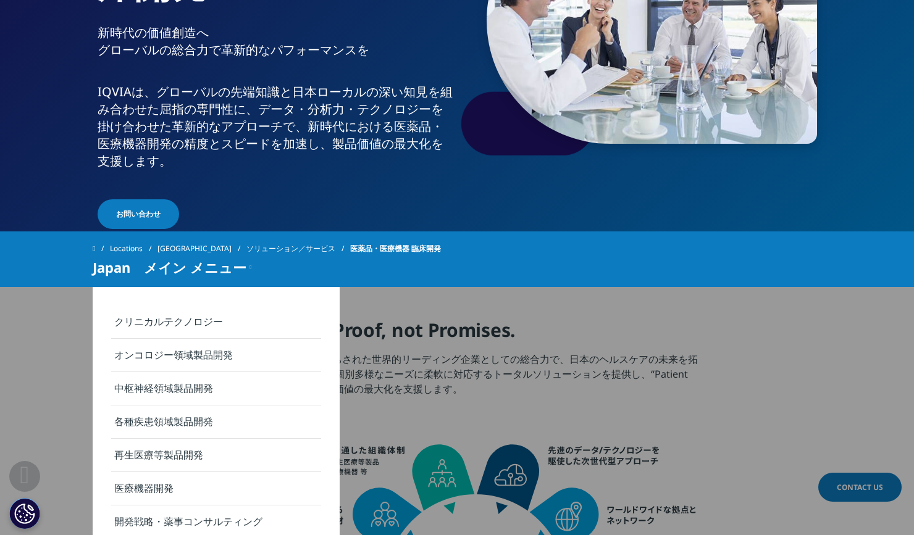
click at [196, 318] on link "クリニカルテクノロジー" at bounding box center [216, 322] width 210 height 33
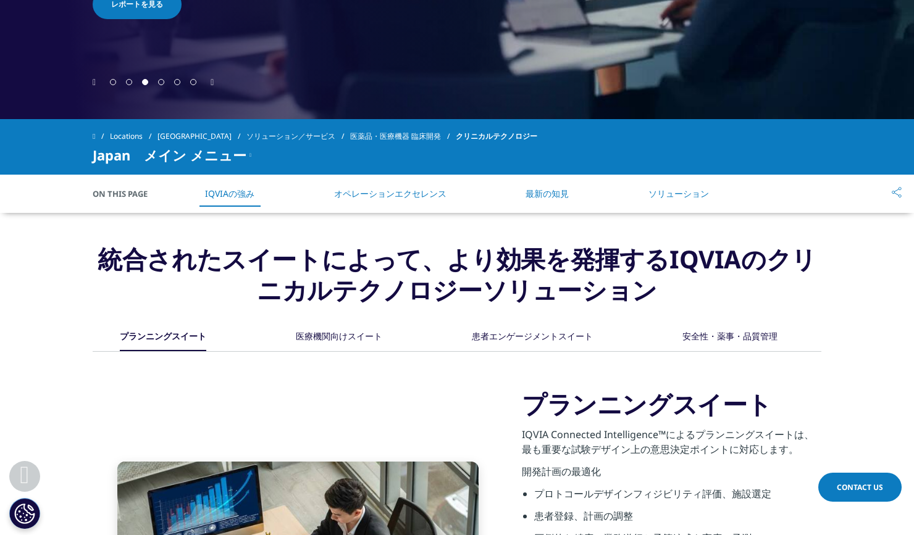
scroll to position [439, 0]
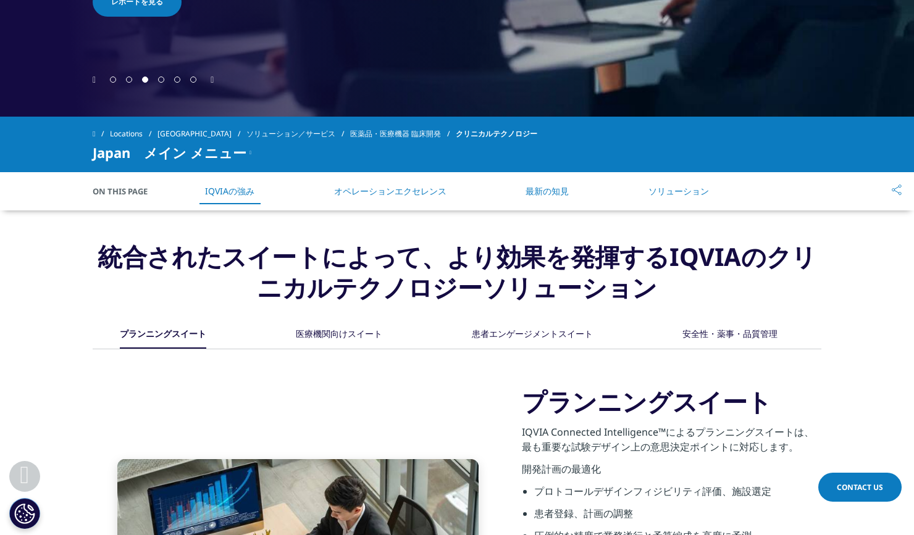
click at [898, 186] on icon at bounding box center [897, 190] width 10 height 11
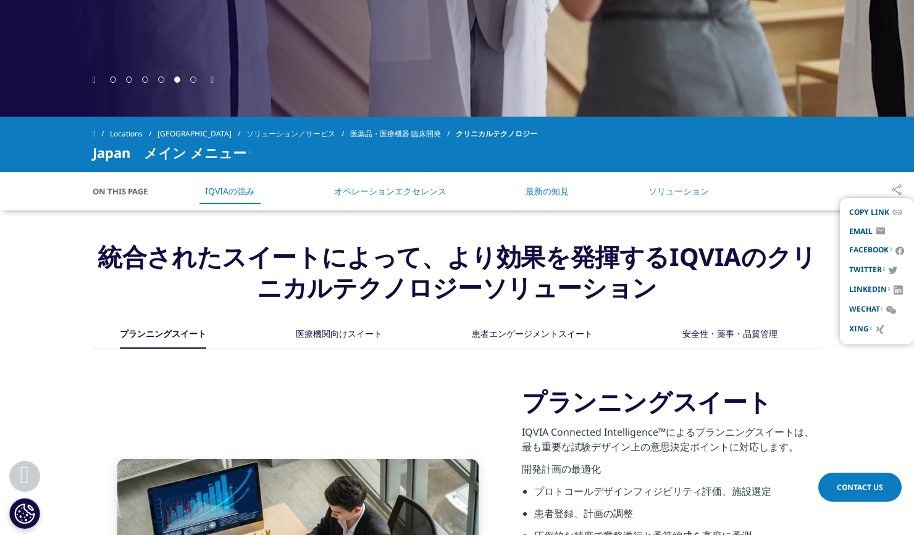
click at [877, 307] on link "wechat" at bounding box center [866, 309] width 34 height 11
click at [868, 325] on link "xing" at bounding box center [860, 329] width 23 height 11
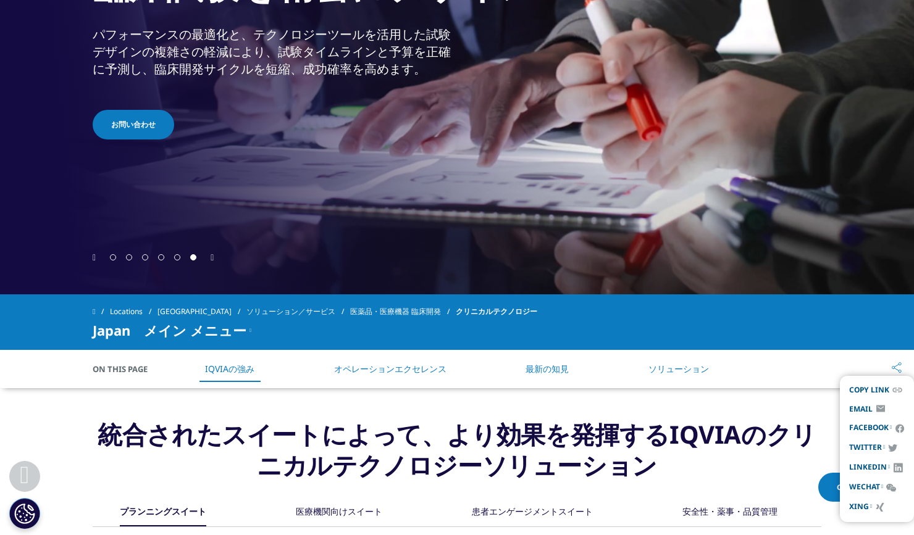
scroll to position [0, 0]
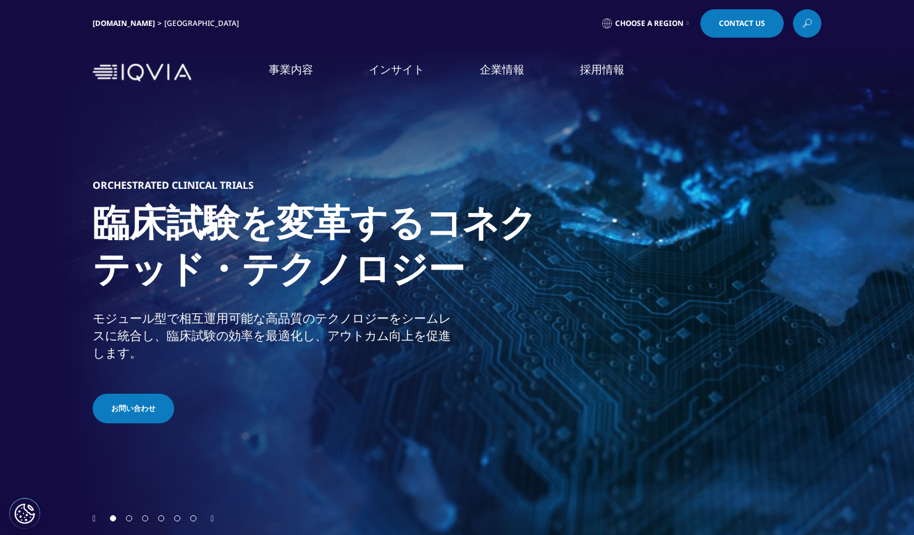
click at [120, 25] on link "[DOMAIN_NAME]" at bounding box center [124, 23] width 62 height 10
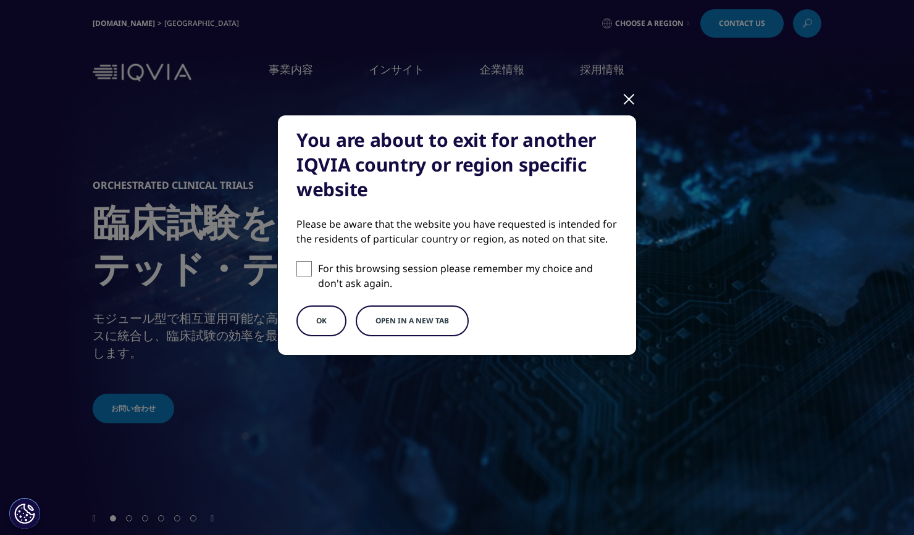
click at [322, 323] on button "OK" at bounding box center [321, 321] width 50 height 31
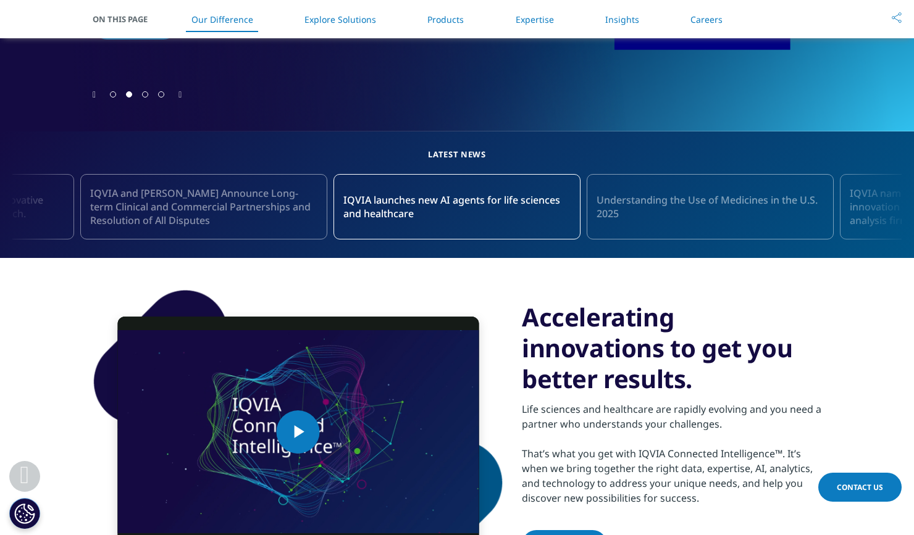
scroll to position [392, 0]
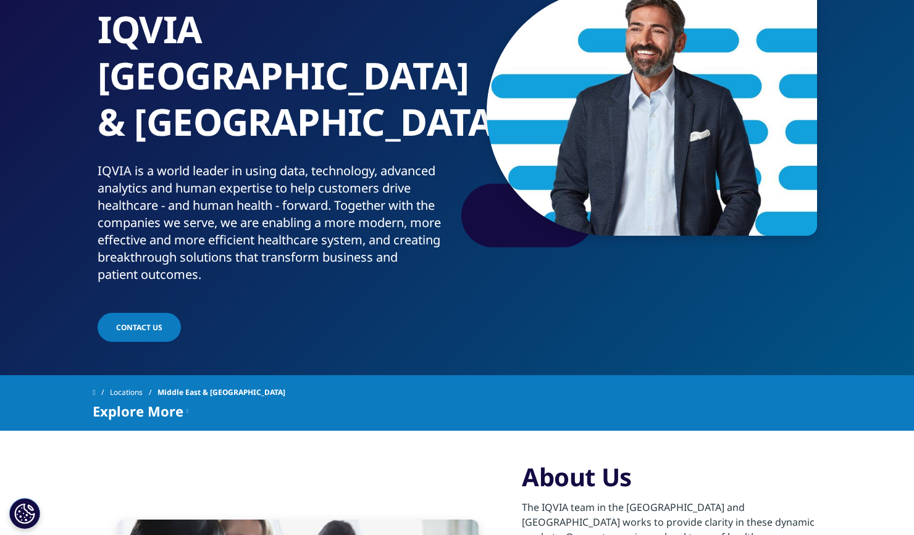
scroll to position [126, 0]
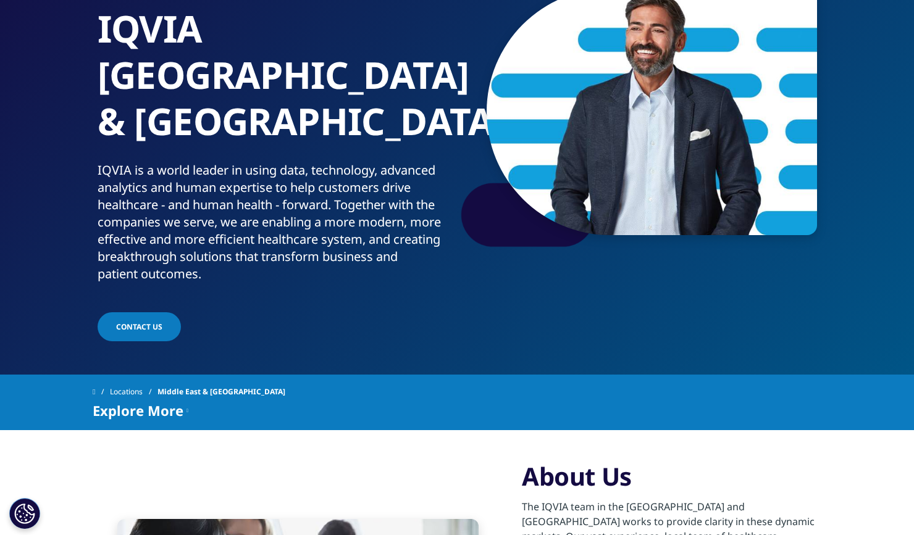
click at [172, 403] on span "Explore More" at bounding box center [138, 410] width 91 height 15
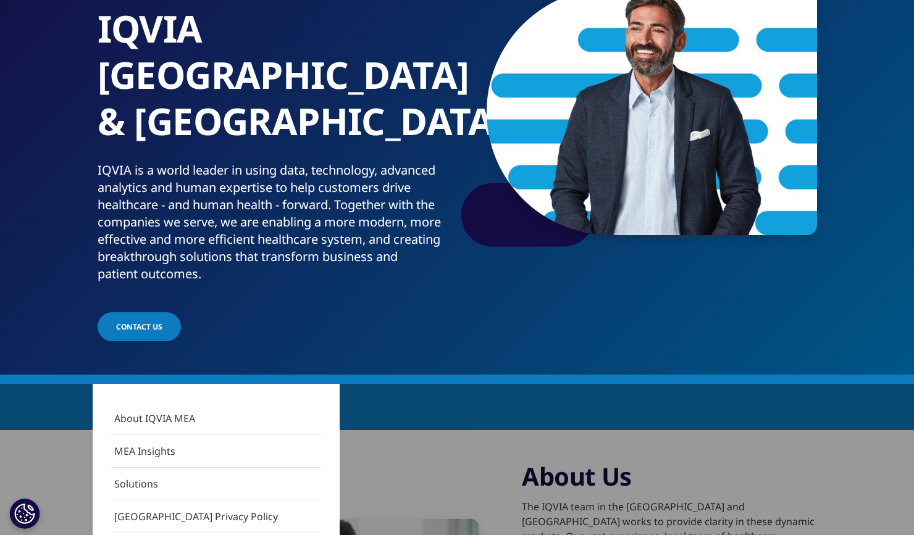
click at [163, 409] on link "About IQVIA MEA" at bounding box center [216, 419] width 210 height 33
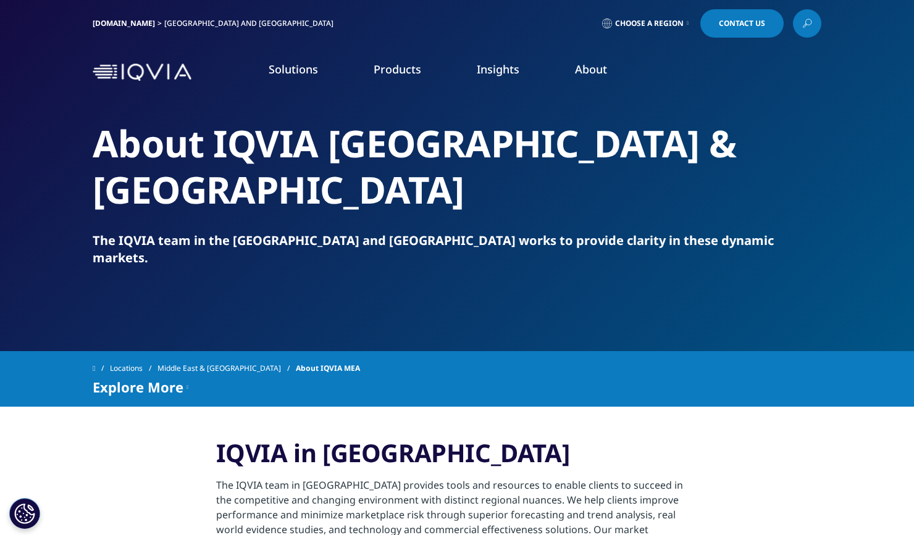
click at [846, 351] on div "Locations [GEOGRAPHIC_DATA] & [GEOGRAPHIC_DATA] About IQVIA MEA Explore More IQ…" at bounding box center [457, 379] width 914 height 56
click at [664, 23] on span "Choose a Region" at bounding box center [649, 24] width 69 height 10
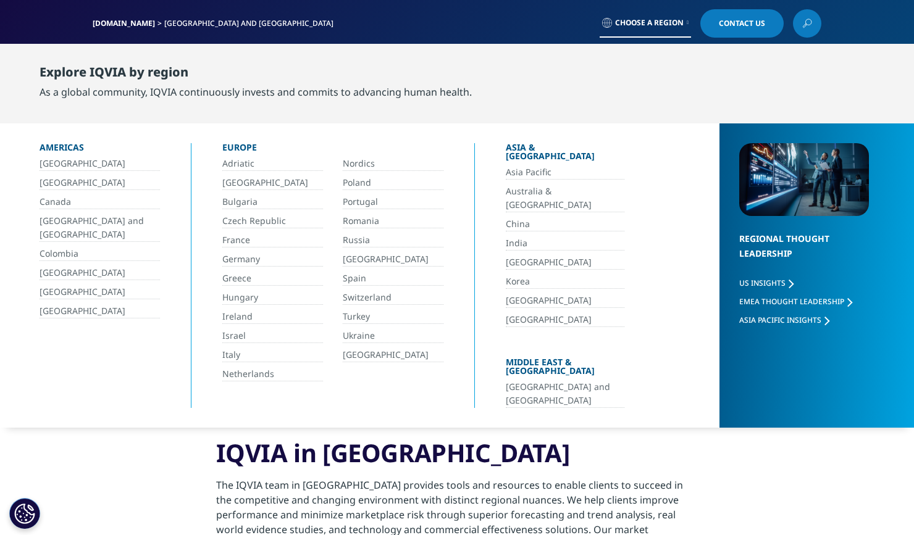
click at [520, 217] on link "China" at bounding box center [565, 224] width 119 height 14
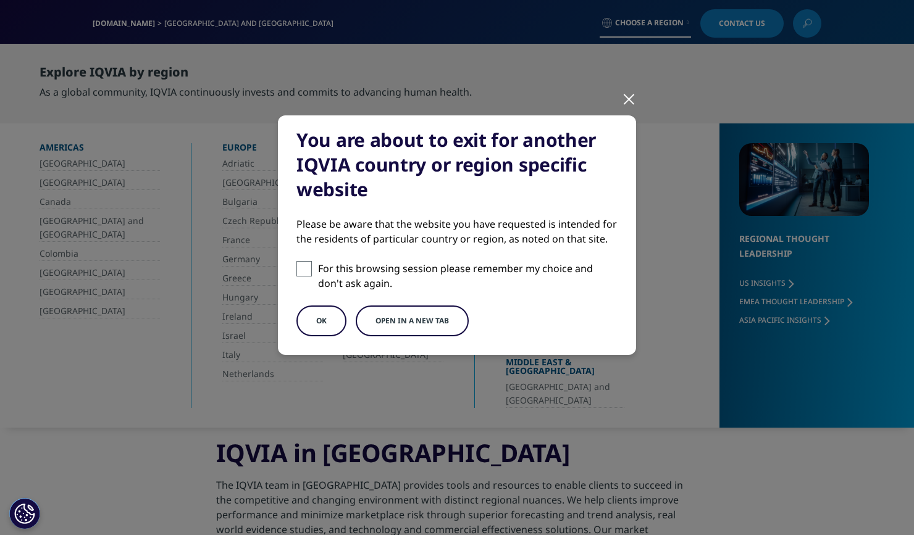
click at [317, 322] on button "OK" at bounding box center [321, 321] width 50 height 31
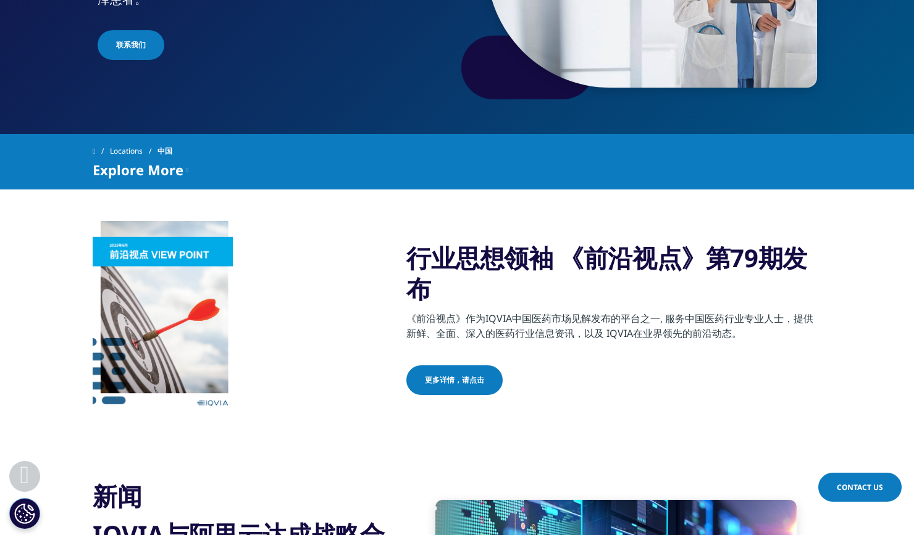
scroll to position [276, 0]
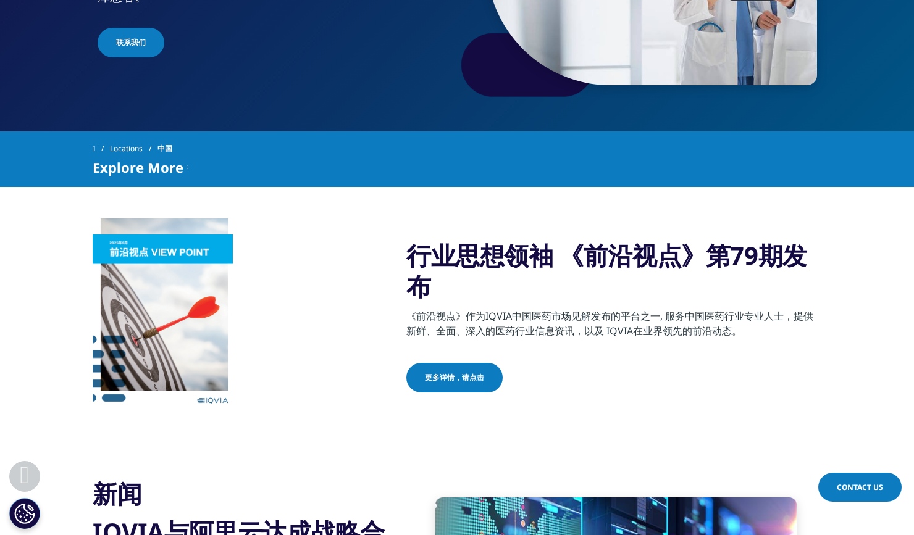
click at [188, 172] on icon at bounding box center [187, 167] width 2 height 15
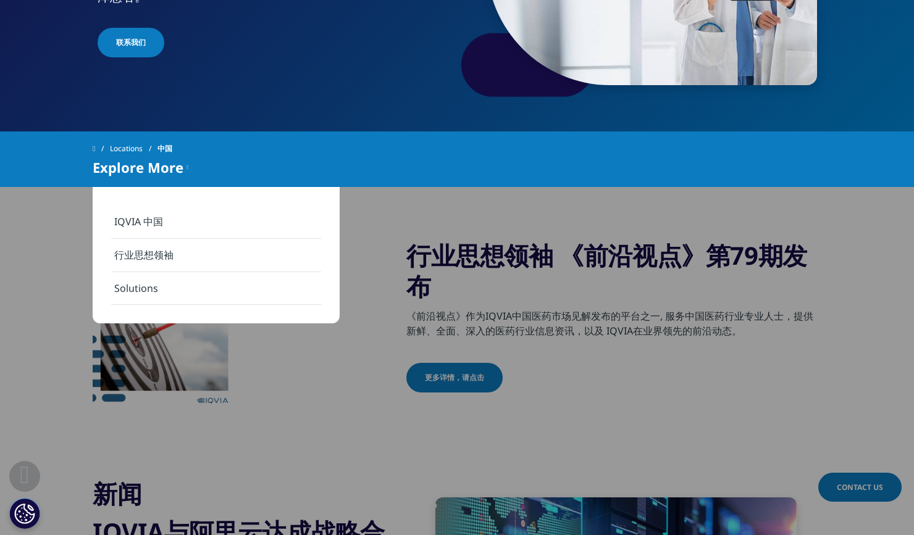
click at [156, 224] on link "IQVIA 中国" at bounding box center [216, 222] width 210 height 33
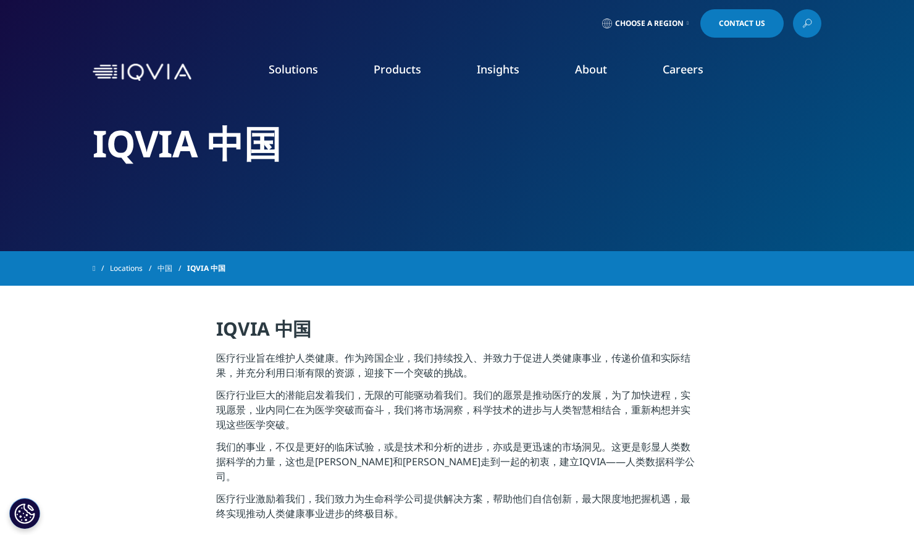
click at [632, 261] on div "Locations [GEOGRAPHIC_DATA] 中国" at bounding box center [457, 268] width 729 height 22
click at [105, 73] on img at bounding box center [142, 73] width 99 height 18
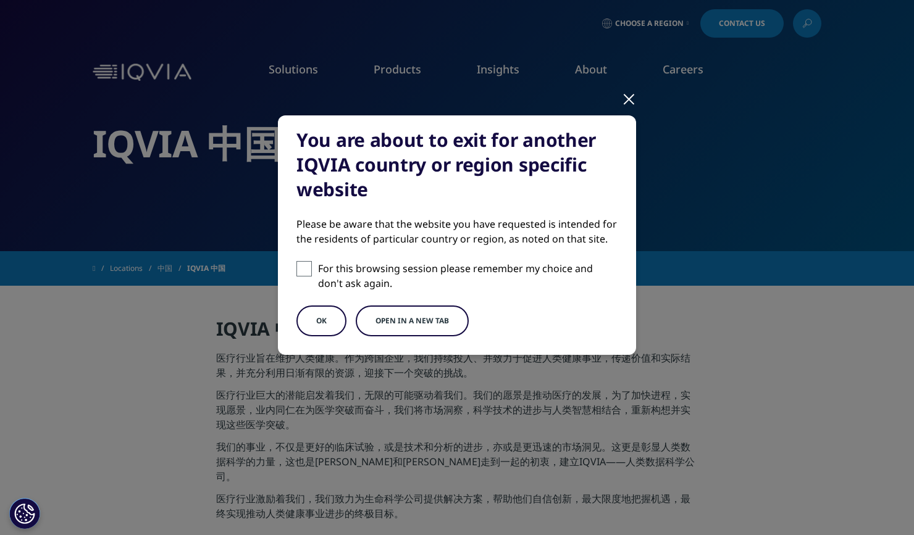
click at [312, 318] on button "OK" at bounding box center [321, 321] width 50 height 31
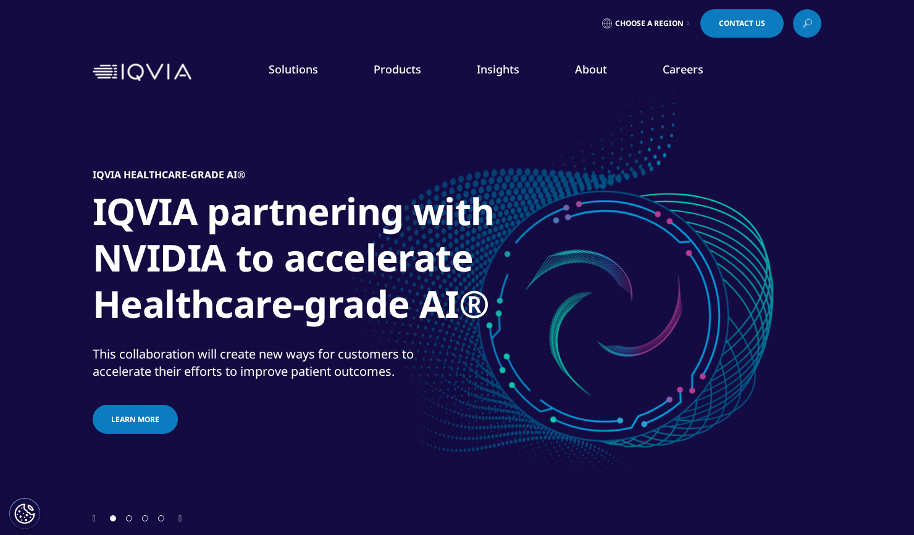
scroll to position [254, 0]
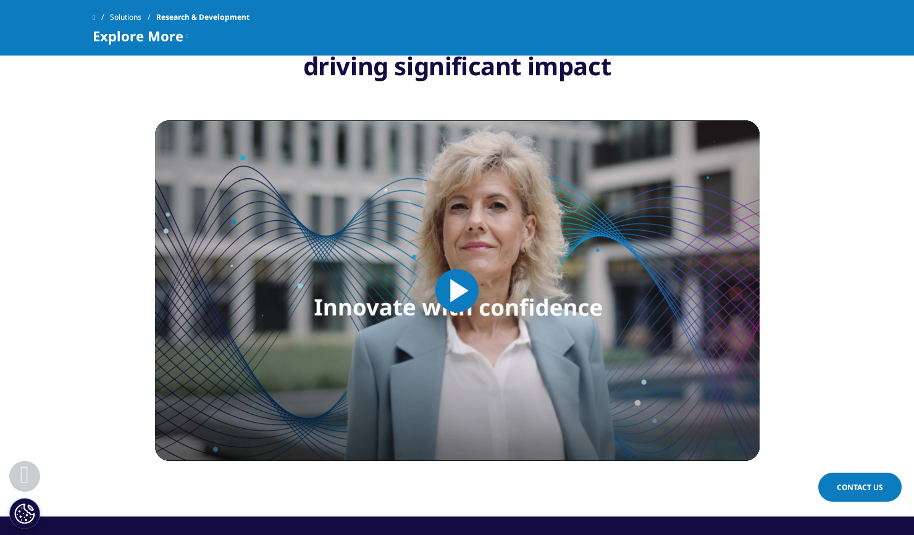
scroll to position [598, 0]
click at [176, 41] on span "Explore More" at bounding box center [138, 35] width 91 height 15
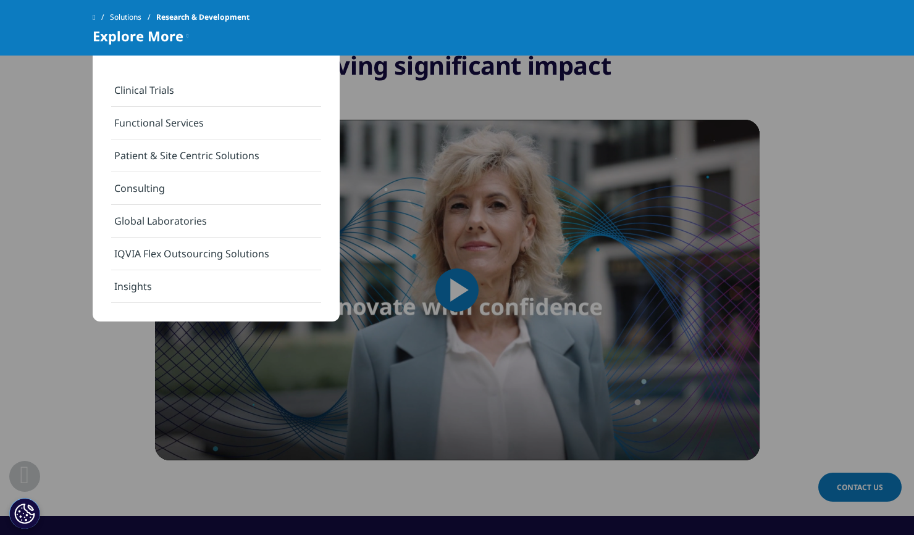
click at [156, 85] on link "Clinical Trials" at bounding box center [216, 90] width 210 height 33
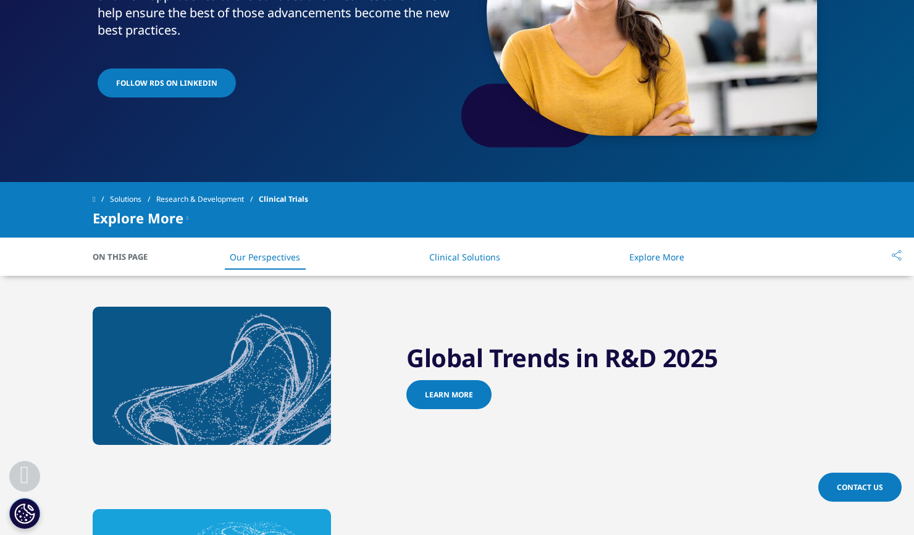
scroll to position [240, 0]
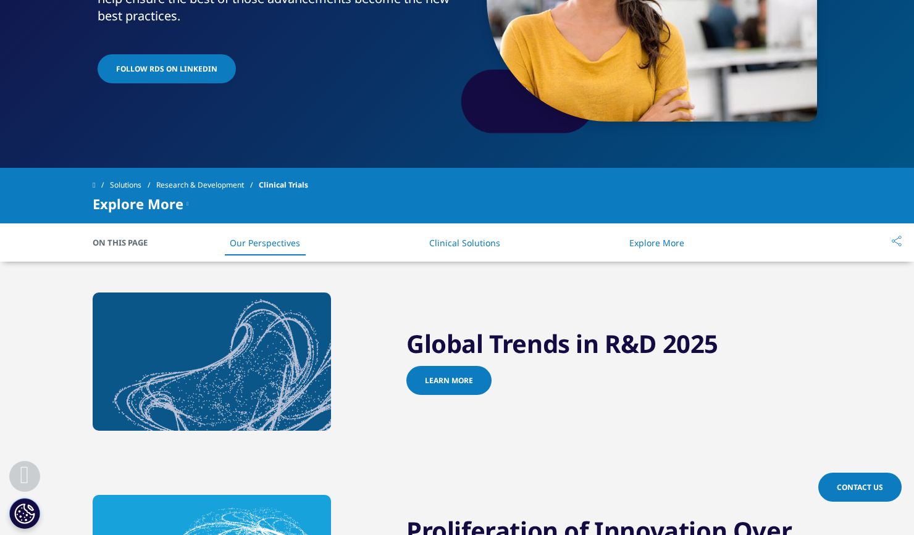
click at [892, 243] on icon at bounding box center [897, 241] width 10 height 11
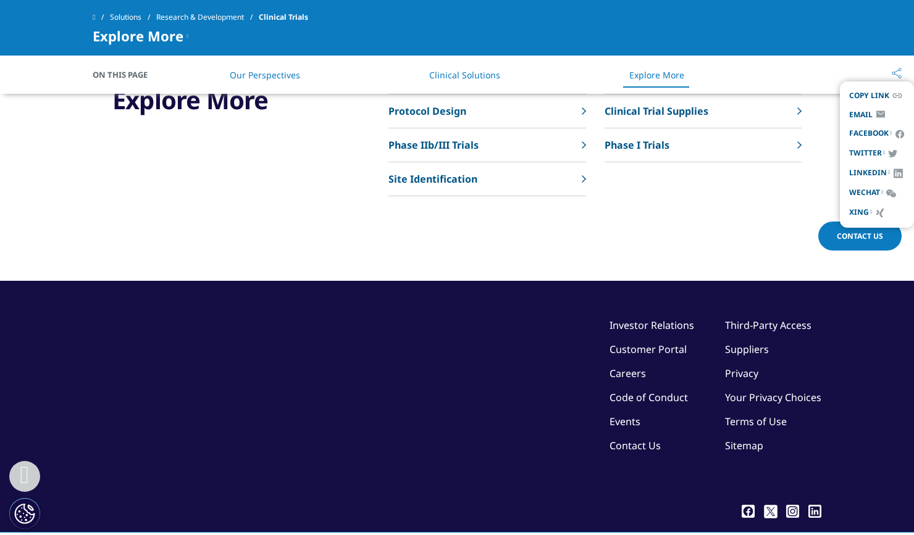
scroll to position [3119, 0]
